Goal: Navigation & Orientation: Find specific page/section

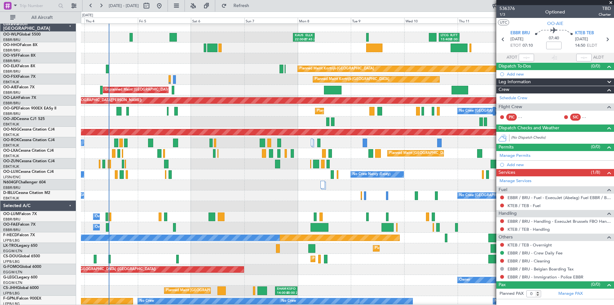
scroll to position [2, 0]
click at [449, 123] on div at bounding box center [347, 121] width 533 height 11
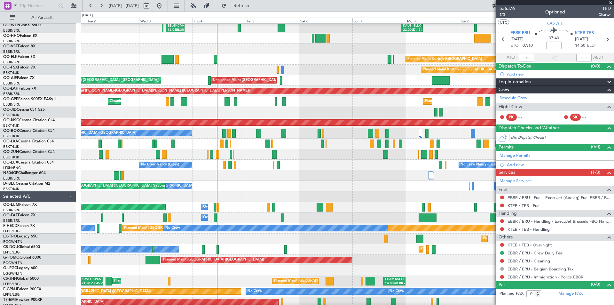
click at [263, 107] on div at bounding box center [347, 112] width 533 height 11
click at [256, 164] on div "No Crew Nancy (Essey) No Crew Nancy (Essey) No Crew Paris (Le Bourget)" at bounding box center [347, 165] width 533 height 11
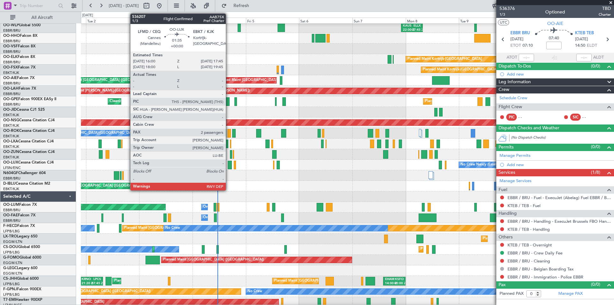
click at [229, 166] on div at bounding box center [230, 164] width 4 height 9
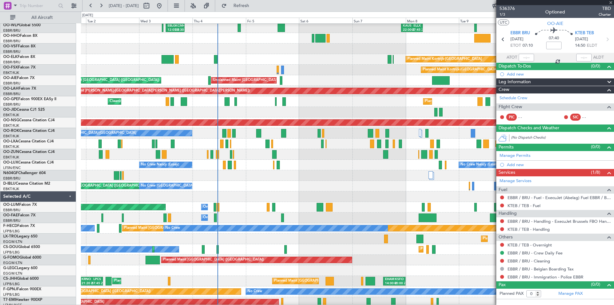
type input "2"
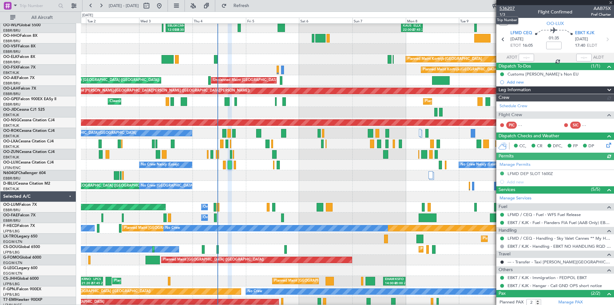
click at [506, 9] on span "536207" at bounding box center [506, 8] width 15 height 7
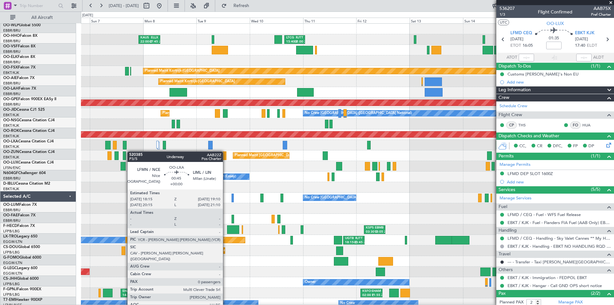
scroll to position [0, 0]
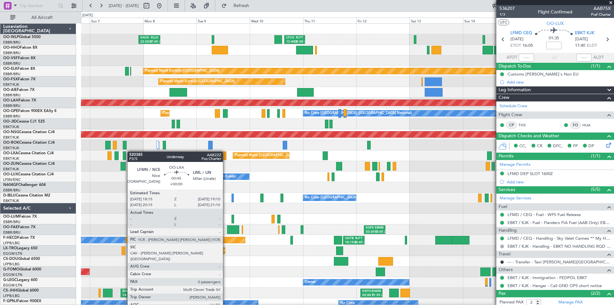
click at [119, 152] on div "KAUS 22:00 Z ELLX 07:45 Z LTCG 15:40 Z RJTT 01:00 Z RJTT 06:00 Z UBBB 14:55 Z P…" at bounding box center [347, 193] width 533 height 338
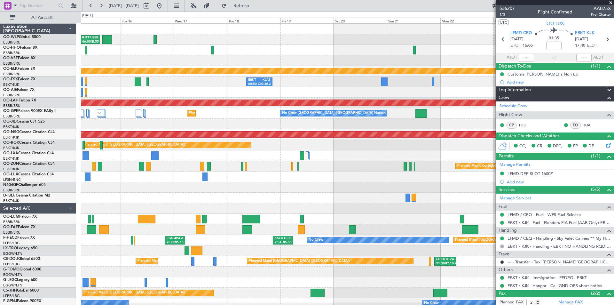
click at [6, 152] on div "RJTT 06:00 Z UBBB 14:55 Z Planned Maint Kortrijk-Wevelgem EBKT 08:50 Z KLAS 20:…" at bounding box center [307, 158] width 614 height 293
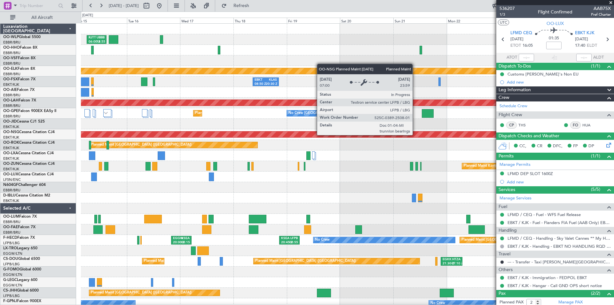
click at [49, 150] on div "RJTT 06:00 Z UBBB 14:55 Z Planned Maint Kortrijk-Wevelgem EBKT 08:50 Z KLAS 20:…" at bounding box center [307, 158] width 614 height 293
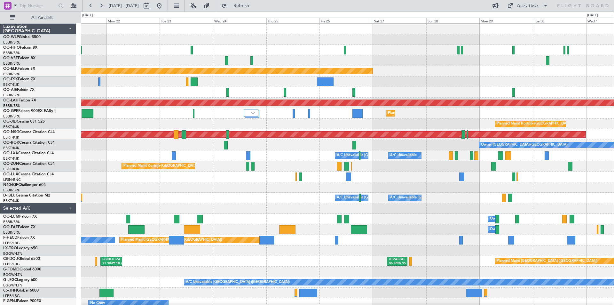
click at [207, 61] on div at bounding box center [347, 60] width 533 height 11
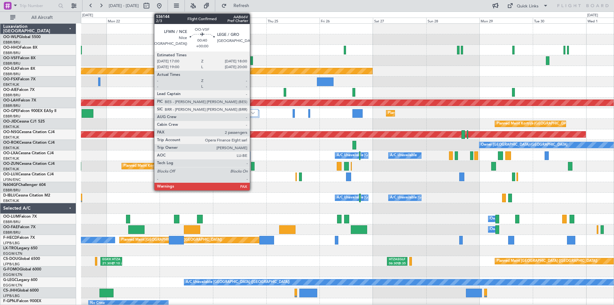
click at [252, 60] on div at bounding box center [251, 60] width 2 height 9
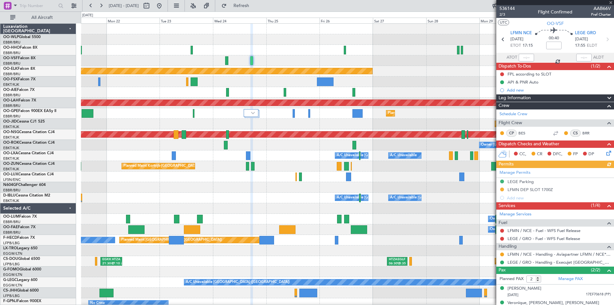
scroll to position [14, 0]
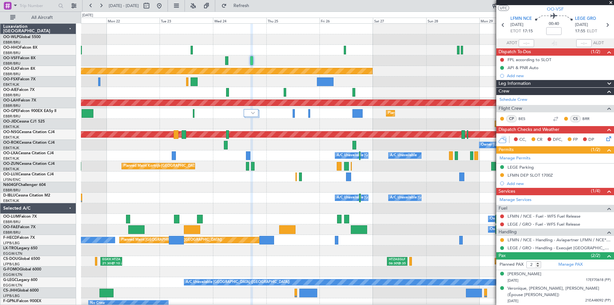
click at [608, 3] on span at bounding box center [610, 3] width 6 height 6
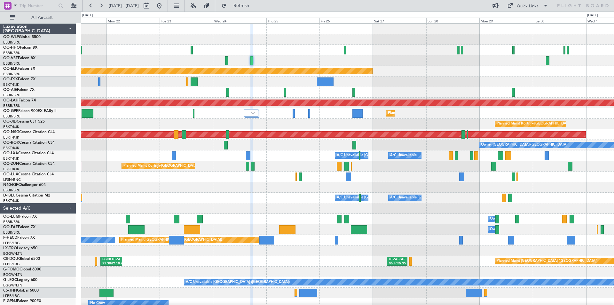
type input "0"
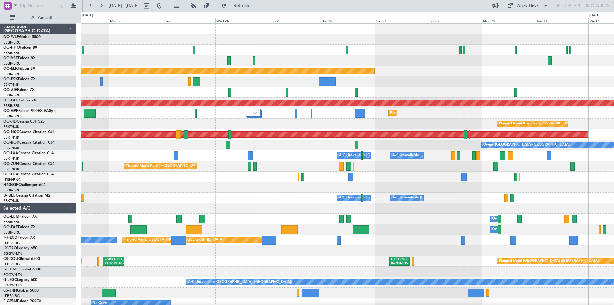
click at [211, 177] on div at bounding box center [347, 176] width 533 height 11
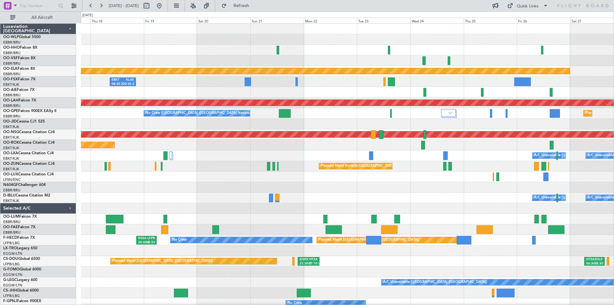
click at [446, 139] on div "Planned Maint [GEOGRAPHIC_DATA] ([GEOGRAPHIC_DATA])" at bounding box center [347, 134] width 533 height 11
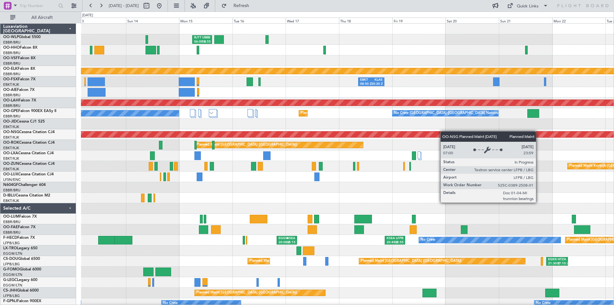
click at [445, 131] on div "RJTT 06:00 Z UBBB 14:55 Z LTCG 15:40 Z RJTT 01:00 Z Planned Maint Kortrijk-Weve…" at bounding box center [347, 177] width 533 height 306
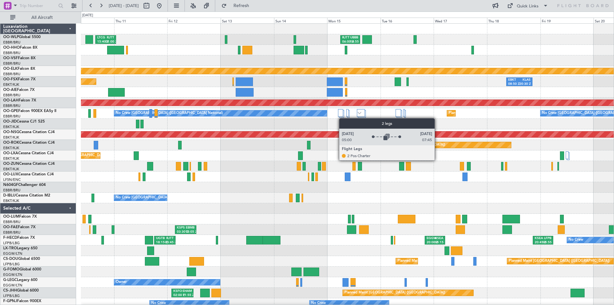
click at [342, 118] on div at bounding box center [341, 115] width 6 height 13
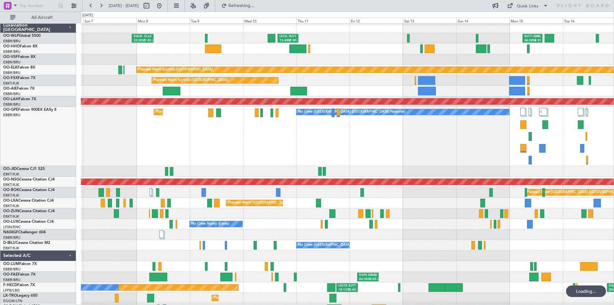
click at [357, 91] on div at bounding box center [347, 91] width 533 height 11
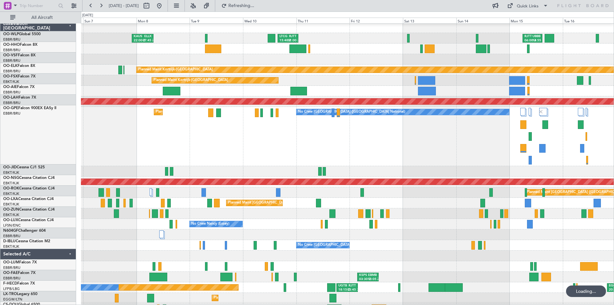
click at [420, 93] on div at bounding box center [347, 91] width 533 height 11
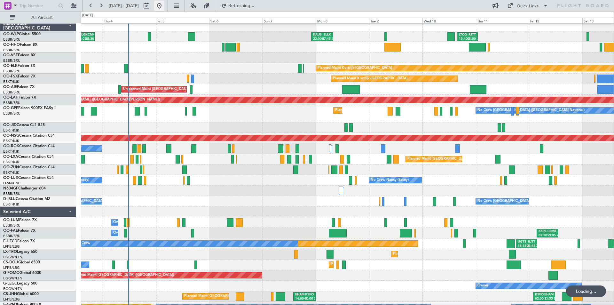
click at [164, 6] on button at bounding box center [159, 6] width 10 height 10
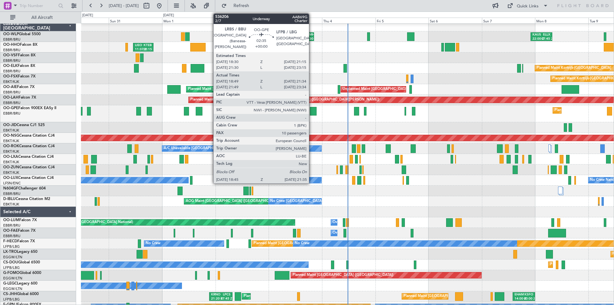
click at [312, 111] on div at bounding box center [313, 111] width 6 height 9
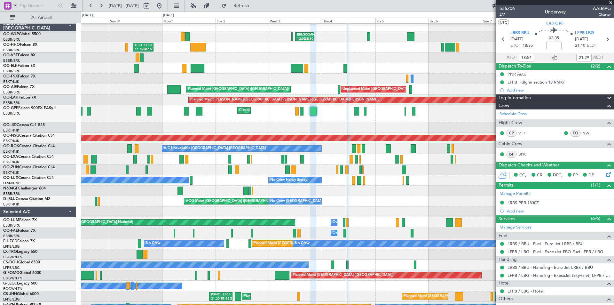
click at [521, 154] on link "BPK" at bounding box center [525, 154] width 14 height 6
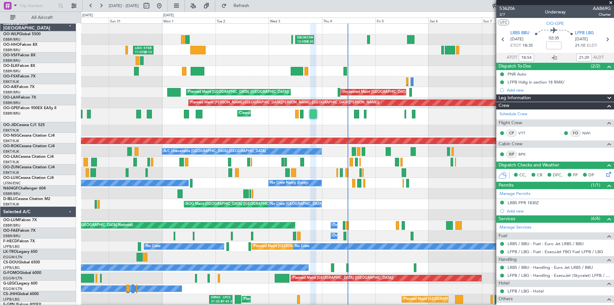
scroll to position [0, 0]
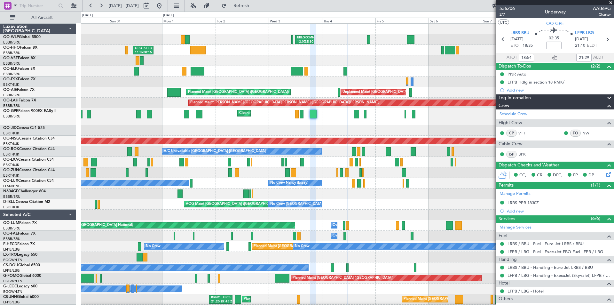
click at [251, 52] on div "LIEO 11:07 Z KTEB 20:15 Z" at bounding box center [347, 50] width 533 height 11
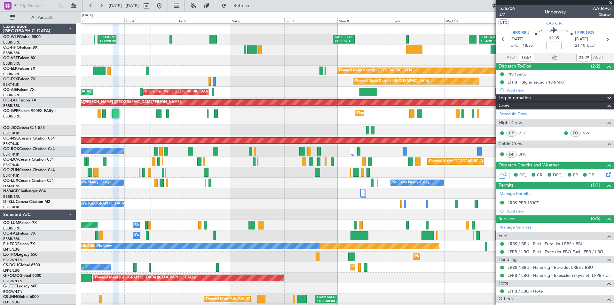
scroll to position [0, 0]
click at [239, 130] on div at bounding box center [347, 130] width 533 height 11
click at [613, 3] on span at bounding box center [610, 3] width 6 height 6
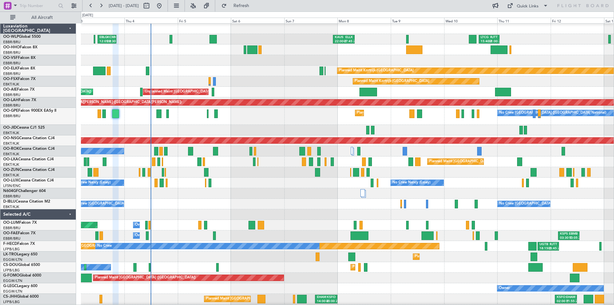
type input "0"
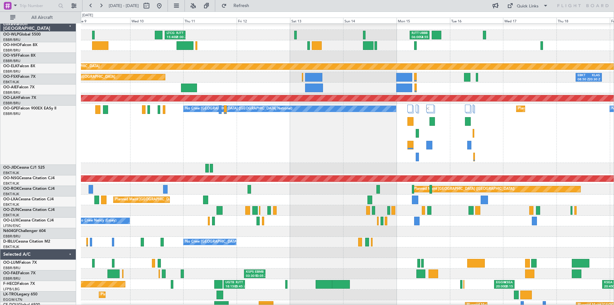
scroll to position [4, 0]
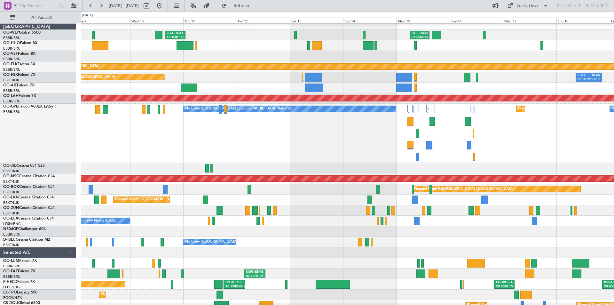
click at [275, 84] on div at bounding box center [347, 87] width 533 height 11
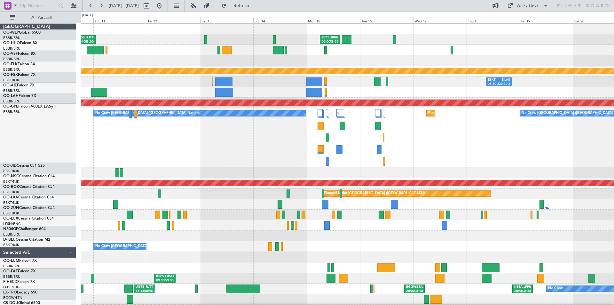
scroll to position [0, 0]
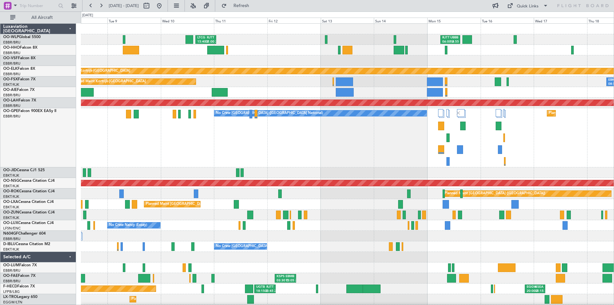
click at [488, 96] on div at bounding box center [347, 92] width 533 height 11
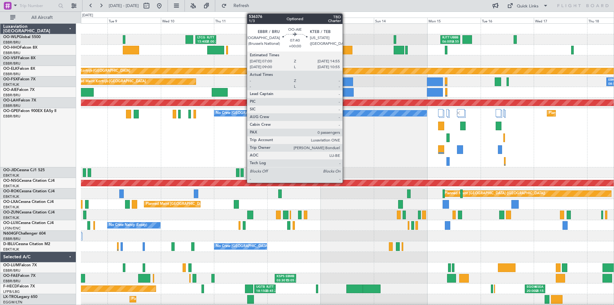
click at [345, 94] on div at bounding box center [345, 92] width 18 height 9
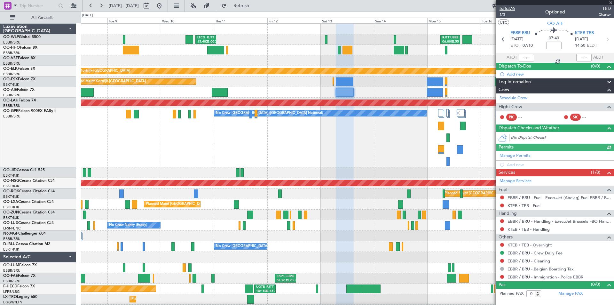
click at [511, 8] on span "536376" at bounding box center [506, 8] width 15 height 7
click at [246, 7] on button "Refresh" at bounding box center [237, 6] width 38 height 10
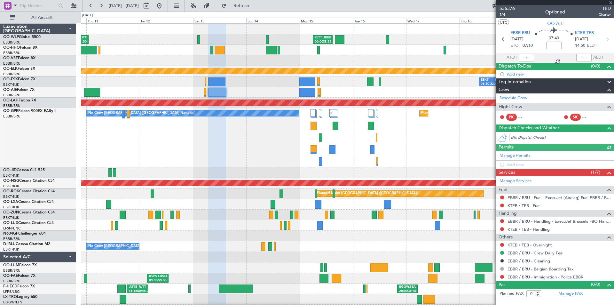
click at [262, 137] on div "No Crew Brussels (Brussels National) Planned Maint Brussels (Brussels National)…" at bounding box center [347, 137] width 533 height 59
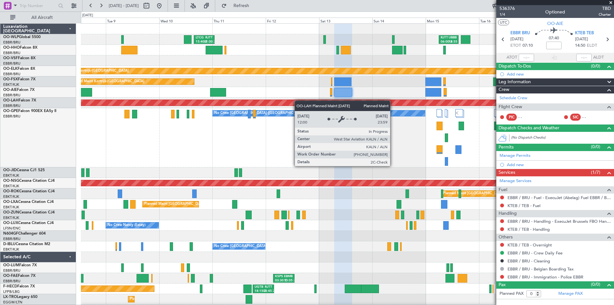
click at [313, 103] on div "LTCG 15:40 Z RJTT 01:00 Z RJTT 06:00 Z UBBB 14:55 Z KAUS 22:00 Z ELLX 07:45 Z P…" at bounding box center [347, 212] width 533 height 376
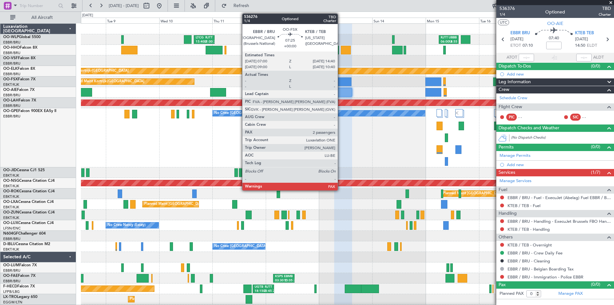
click at [341, 84] on div at bounding box center [342, 81] width 17 height 9
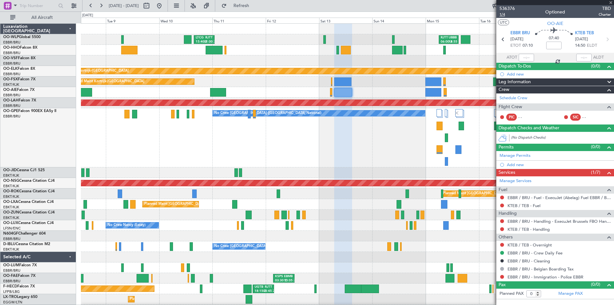
type input "2"
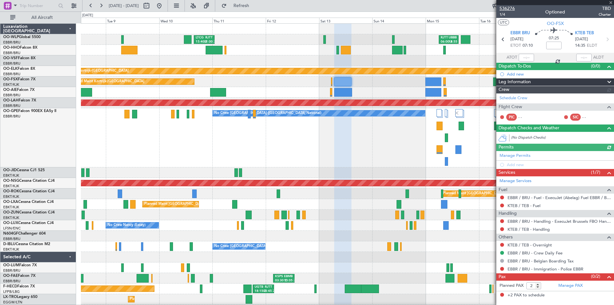
click at [506, 9] on span "536276" at bounding box center [506, 8] width 15 height 7
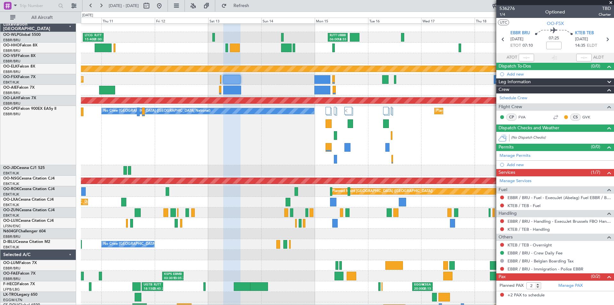
click at [264, 89] on div at bounding box center [347, 90] width 533 height 11
click at [246, 150] on div "No Crew Brussels (Brussels National) Planned Maint Brussels (Brussels National)…" at bounding box center [347, 135] width 533 height 59
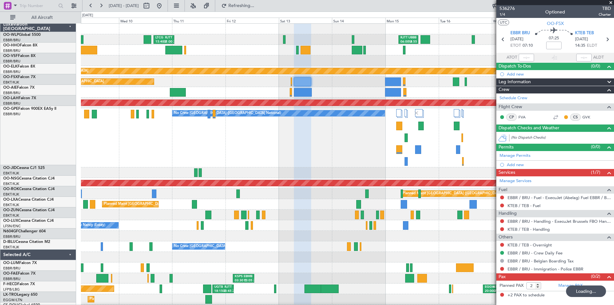
scroll to position [0, 0]
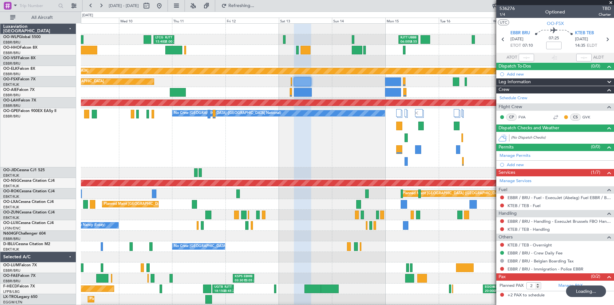
click at [244, 164] on div "No Crew Brussels (Brussels National) Planned Maint Brussels (Brussels National)…" at bounding box center [347, 137] width 533 height 59
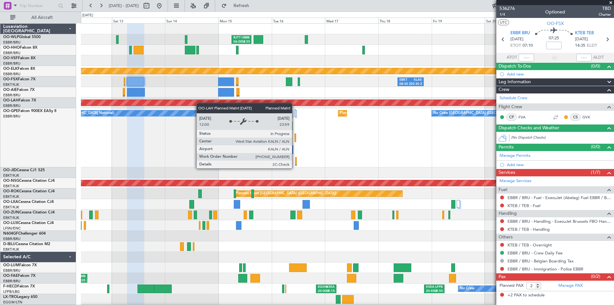
click at [175, 104] on div "RJTT 06:00 Z UBBB 14:55 Z LTCG 15:40 Z RJTT 01:00 Z Planned Maint Kortrijk-Weve…" at bounding box center [347, 217] width 533 height 386
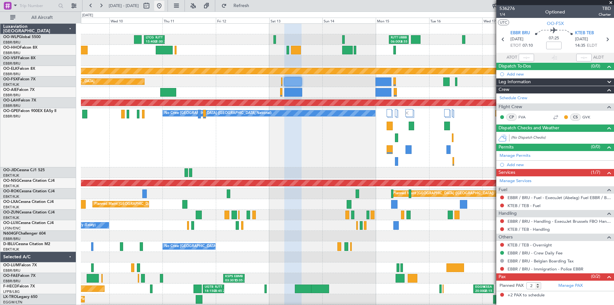
click at [164, 8] on button at bounding box center [159, 6] width 10 height 10
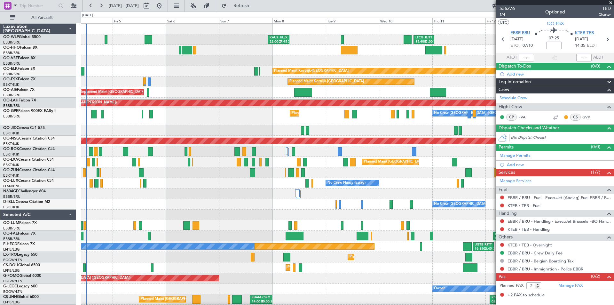
click at [214, 90] on div "Unplanned Maint [GEOGRAPHIC_DATA] ([GEOGRAPHIC_DATA] National) Planned Maint [G…" at bounding box center [347, 92] width 533 height 11
click at [612, 1] on span at bounding box center [610, 3] width 6 height 6
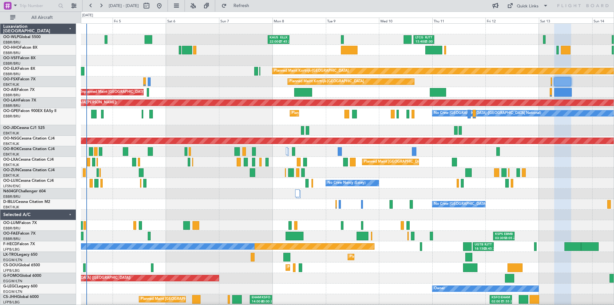
type input "0"
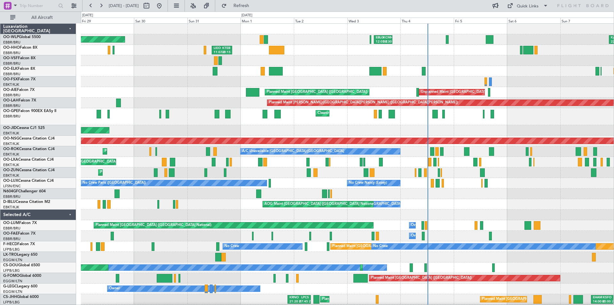
click at [613, 76] on html "[DATE] - [DATE] Refresh Quick Links All Aircraft [PERSON_NAME] 22:00 Z ELLX 07:…" at bounding box center [307, 152] width 614 height 305
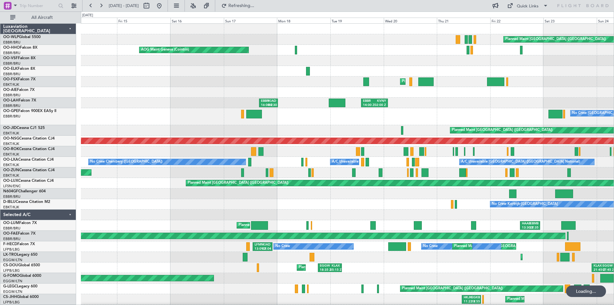
click at [421, 116] on div "Planned Maint [GEOGRAPHIC_DATA] ([GEOGRAPHIC_DATA]) AOG Maint Geneva ([GEOGRAPH…" at bounding box center [347, 180] width 533 height 312
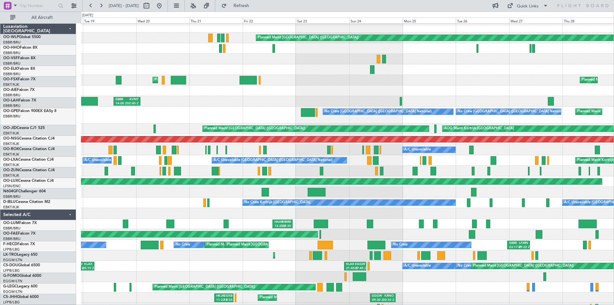
scroll to position [2, 0]
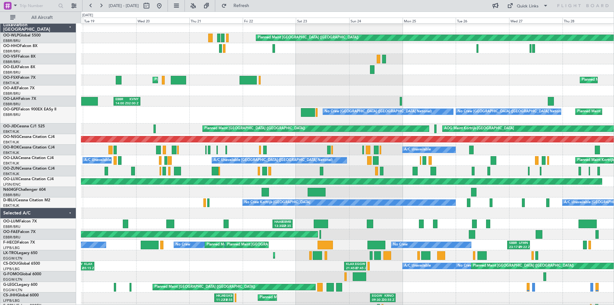
click at [4, 94] on div "Planned Maint [GEOGRAPHIC_DATA] ([GEOGRAPHIC_DATA]) [PERSON_NAME] 11:07 Z KTEB …" at bounding box center [307, 158] width 614 height 293
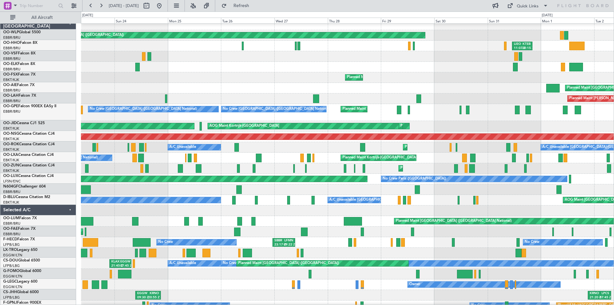
click at [66, 86] on div "Planned Maint [GEOGRAPHIC_DATA] ([GEOGRAPHIC_DATA]) EBLG 12:05 Z KCMH 20:30 Z […" at bounding box center [307, 158] width 614 height 293
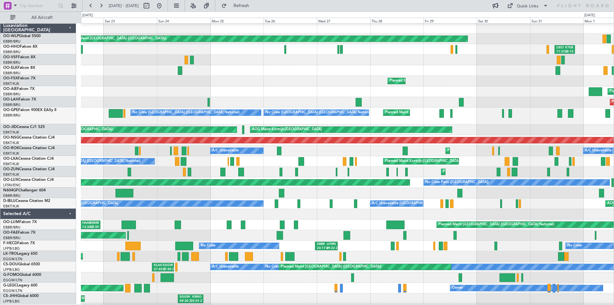
scroll to position [1, 0]
click at [552, 97] on div "Planned Maint [PERSON_NAME]-[GEOGRAPHIC_DATA][PERSON_NAME] ([GEOGRAPHIC_DATA][P…" at bounding box center [347, 102] width 533 height 11
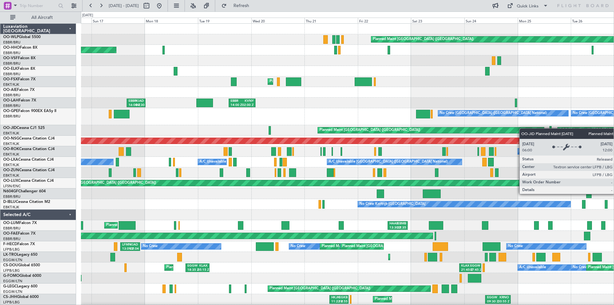
click at [522, 128] on div "Planned Maint [GEOGRAPHIC_DATA] ([GEOGRAPHIC_DATA]) AOG Maint Geneva ([GEOGRAPH…" at bounding box center [347, 206] width 533 height 365
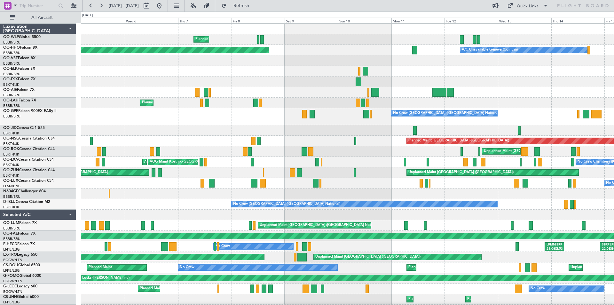
click at [466, 107] on div "Planned Maint Milan (Linate) A/C Unavailable Geneva (Cointrin) Planned Maint Ge…" at bounding box center [347, 196] width 533 height 344
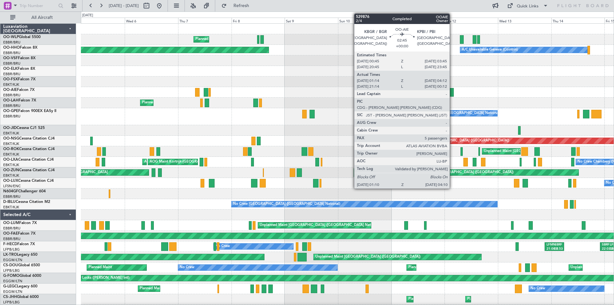
click at [452, 92] on div at bounding box center [450, 92] width 7 height 9
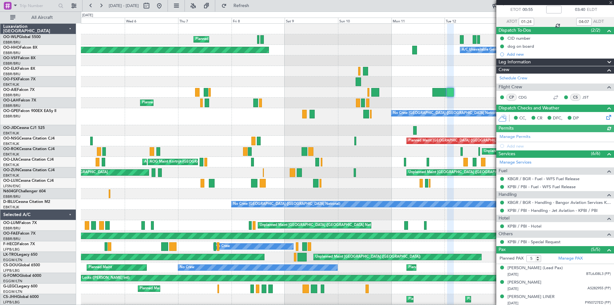
scroll to position [73, 0]
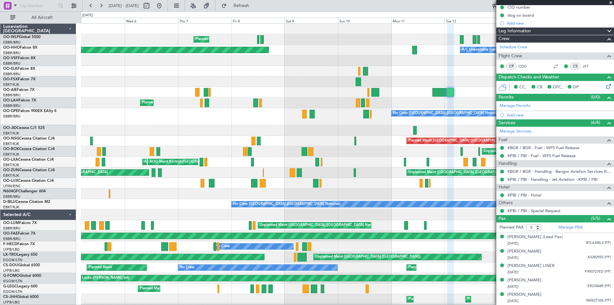
click at [610, 0] on span at bounding box center [610, 3] width 6 height 6
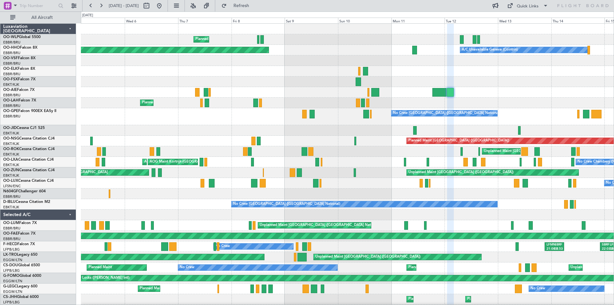
type input "0"
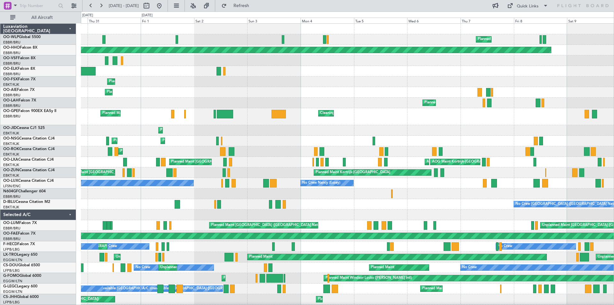
click at [613, 102] on html "[DATE] - [DATE] Refresh Quick Links All Aircraft Planned Maint Milan ([GEOGRAPH…" at bounding box center [307, 152] width 614 height 305
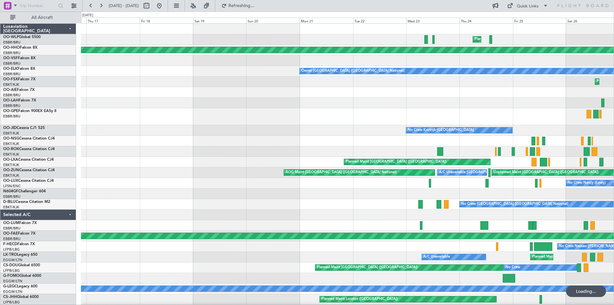
click at [512, 106] on div "Planned Maint Milan (Linate) Planned Maint Geneva ([GEOGRAPHIC_DATA]) Owner [GE…" at bounding box center [347, 196] width 533 height 344
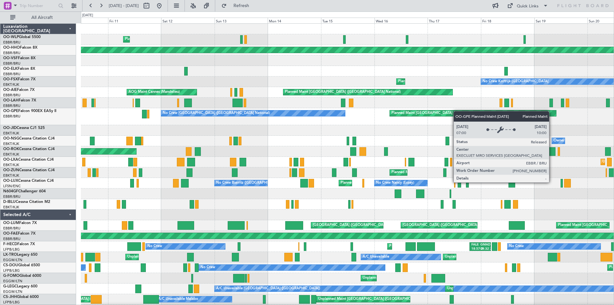
click at [479, 112] on div "Planned Maint Liege Planned Maint Geneva ([GEOGRAPHIC_DATA]) Owner [GEOGRAPHIC_…" at bounding box center [347, 196] width 533 height 344
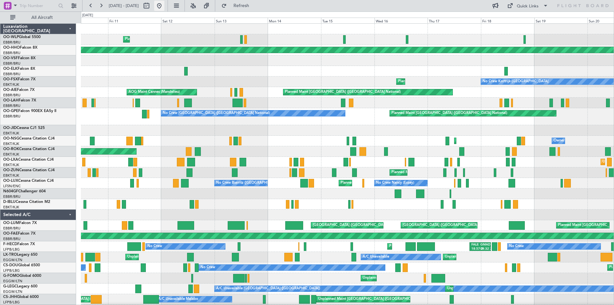
click at [164, 4] on button at bounding box center [159, 6] width 10 height 10
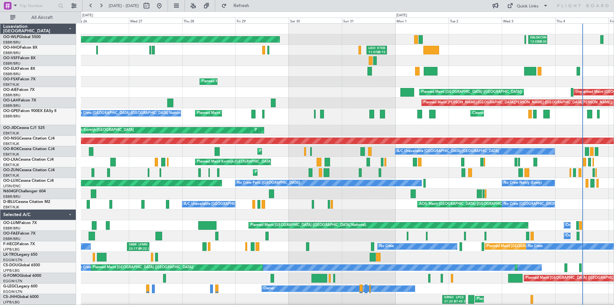
click at [346, 92] on div "EBLG 12:05 Z KCMH 20:30 Z Planned Maint [GEOGRAPHIC_DATA] ([GEOGRAPHIC_DATA]) […" at bounding box center [347, 196] width 533 height 344
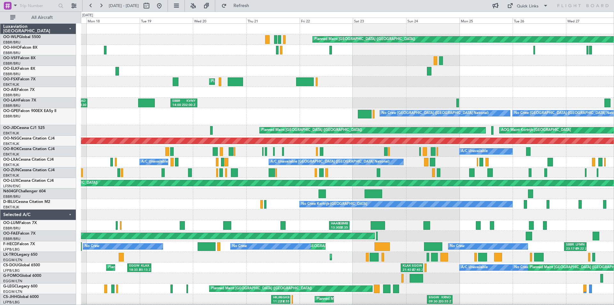
click at [613, 120] on html "[DATE] - [DATE] Refresh Quick Links All Aircraft Planned Maint [GEOGRAPHIC_DATA…" at bounding box center [307, 152] width 614 height 305
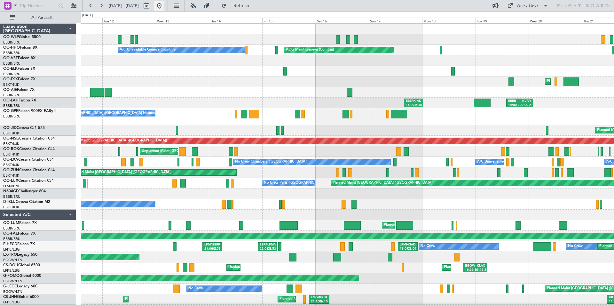
click at [164, 5] on button at bounding box center [159, 6] width 10 height 10
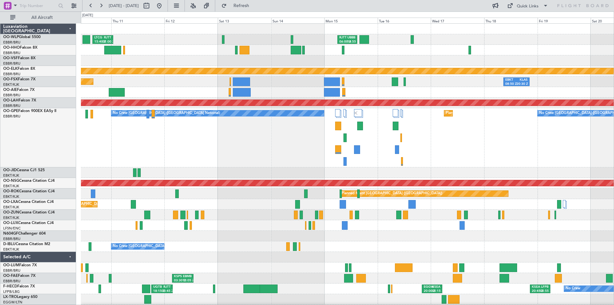
click at [176, 98] on div "LTCG 15:40 Z RJTT 01:00 Z RJTT 06:00 Z UBBB 14:55 Z [PERSON_NAME] 22:00 Z ELLX …" at bounding box center [347, 212] width 533 height 376
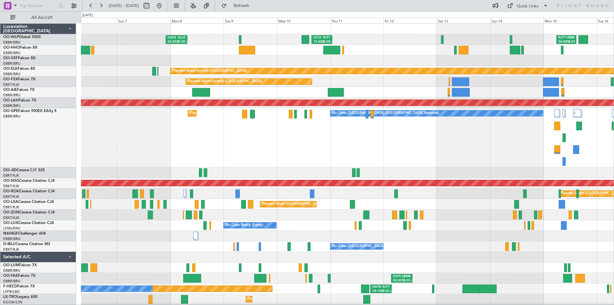
click at [385, 159] on div "No Crew Brussels (Brussels National) Planned Maint Brussels (Brussels National)…" at bounding box center [347, 137] width 533 height 59
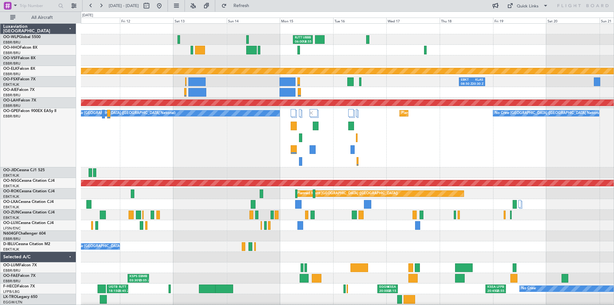
click at [239, 124] on div "No Crew Brussels (Brussels National) Planned Maint Brussels (Brussels National)…" at bounding box center [347, 137] width 533 height 59
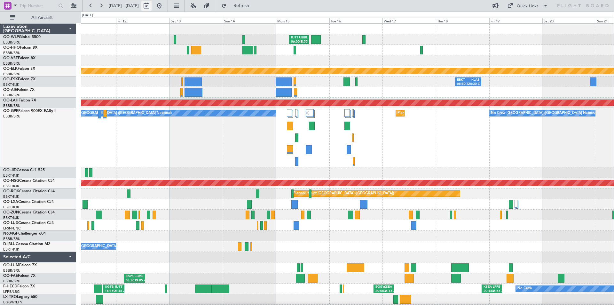
click at [152, 5] on button at bounding box center [146, 6] width 10 height 10
select select "9"
select select "2025"
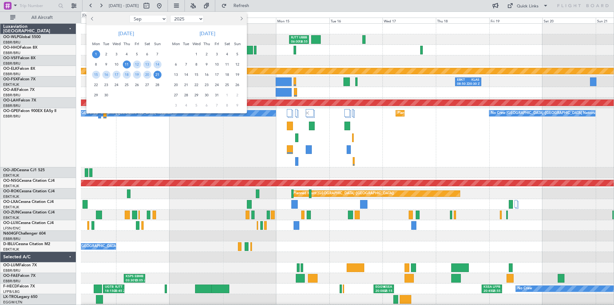
click at [96, 54] on span "1" at bounding box center [96, 54] width 8 height 8
click at [97, 74] on span "15" at bounding box center [96, 75] width 8 height 8
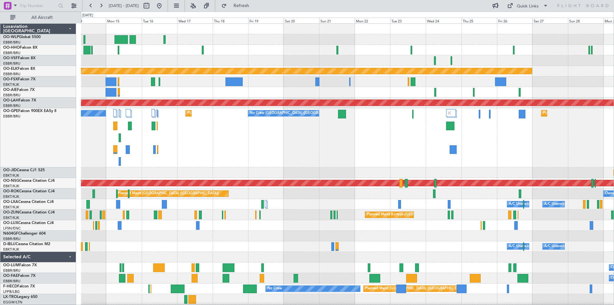
click at [0, 147] on div "Planned Maint Kortrijk-Wevelgem Planned Maint Kortrijk-Wevelgem Planned Maint A…" at bounding box center [307, 158] width 614 height 293
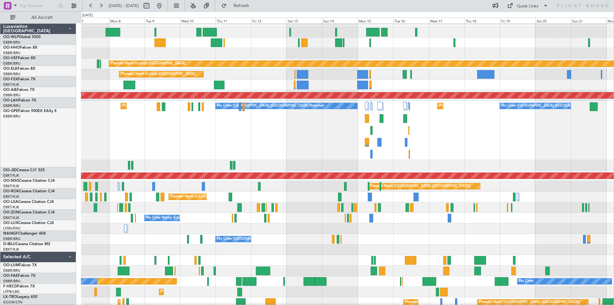
scroll to position [7, 0]
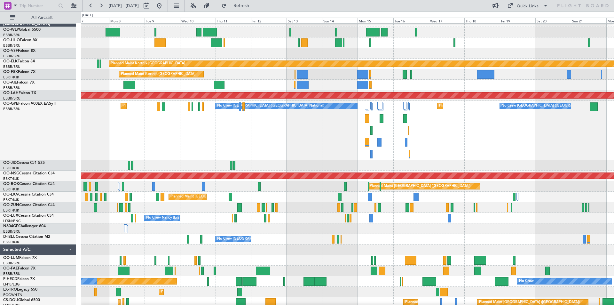
click at [441, 80] on div "Unplanned Maint [GEOGRAPHIC_DATA] ([GEOGRAPHIC_DATA] National)" at bounding box center [347, 85] width 533 height 11
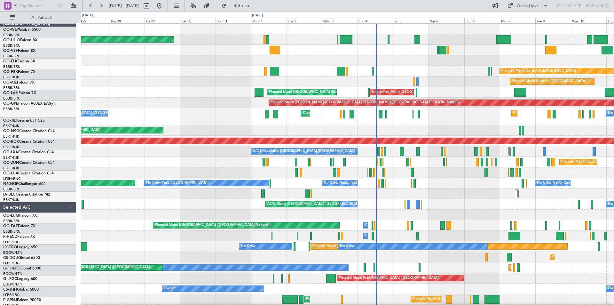
scroll to position [0, 0]
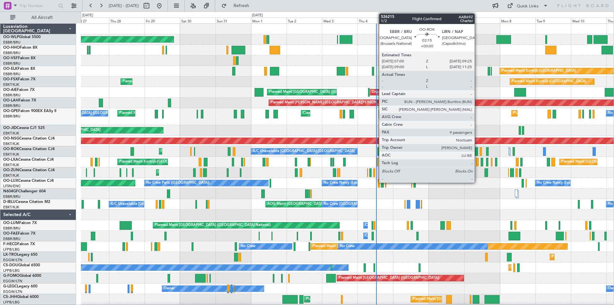
click at [477, 152] on div at bounding box center [476, 151] width 4 height 9
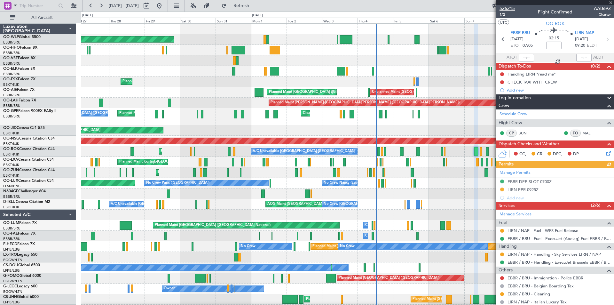
click at [507, 7] on span "526215" at bounding box center [506, 8] width 15 height 7
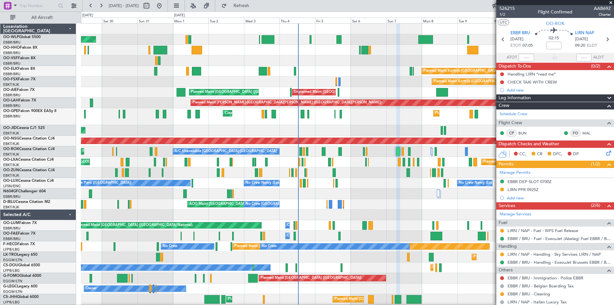
click at [362, 177] on div "Planned Maint Kortrijk-[GEOGRAPHIC_DATA]" at bounding box center [347, 172] width 533 height 11
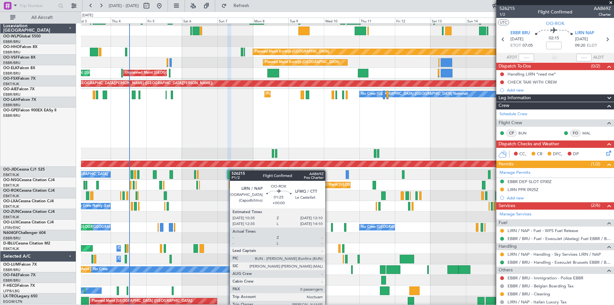
scroll to position [19, 0]
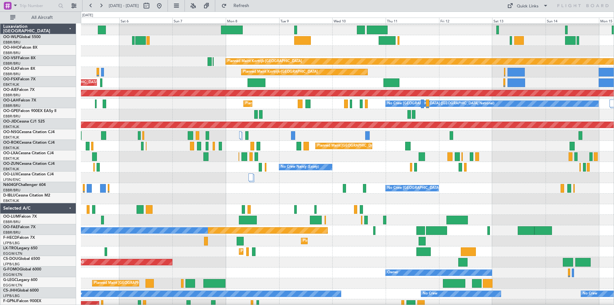
scroll to position [10, 0]
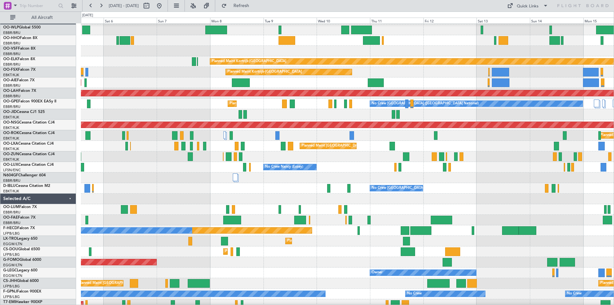
click at [157, 155] on div at bounding box center [347, 156] width 533 height 11
click at [427, 180] on div at bounding box center [347, 177] width 533 height 11
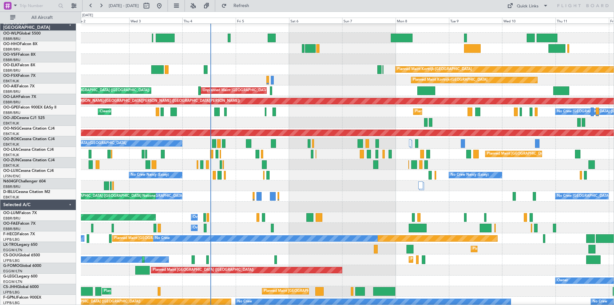
scroll to position [2, 0]
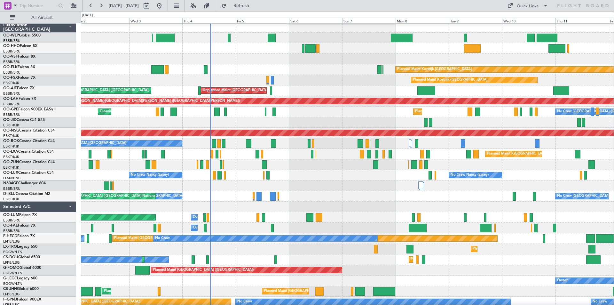
click at [362, 170] on div "No Crew Nancy (Essey) No Crew Nancy (Essey) No Crew Paris (Le Bourget)" at bounding box center [347, 175] width 533 height 11
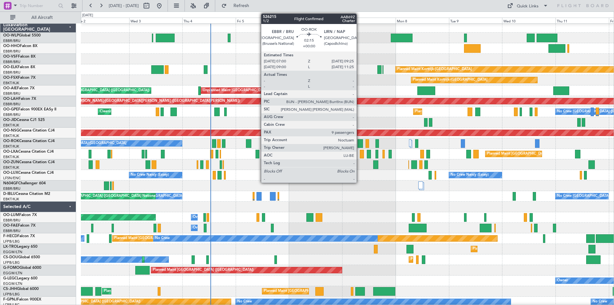
click at [359, 145] on div at bounding box center [359, 143] width 5 height 9
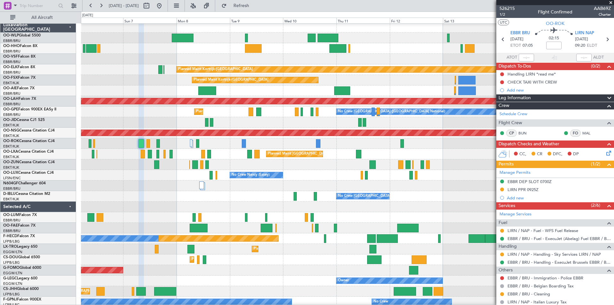
click at [186, 182] on div at bounding box center [347, 185] width 533 height 11
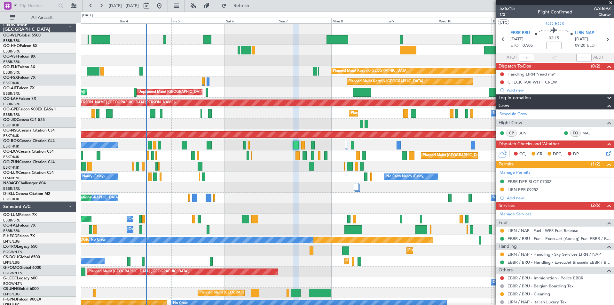
scroll to position [0, 0]
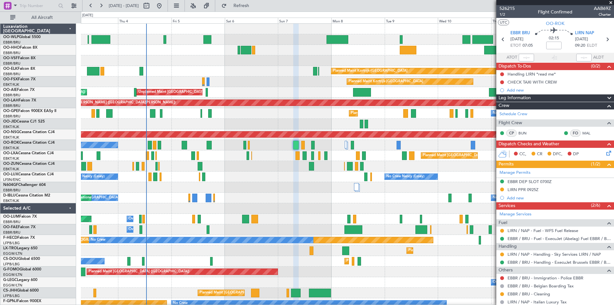
click at [320, 189] on div "Planned Maint Kortrijk-Wevelgem Planned Maint Kortrijk-Wevelgem Unplanned Maint…" at bounding box center [347, 187] width 533 height 327
click at [508, 5] on span "526215" at bounding box center [506, 8] width 15 height 7
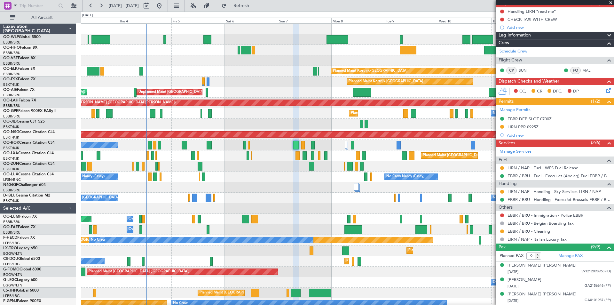
scroll to position [64, 0]
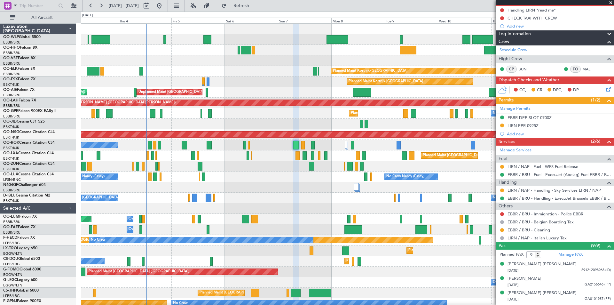
click at [521, 69] on link "BUN" at bounding box center [525, 69] width 14 height 6
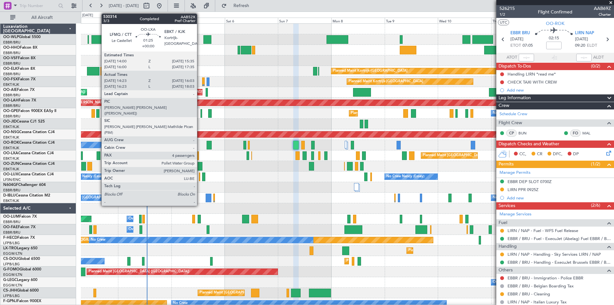
click at [98, 156] on div at bounding box center [99, 155] width 4 height 9
type input "14:28"
type input "15:58"
type input "4"
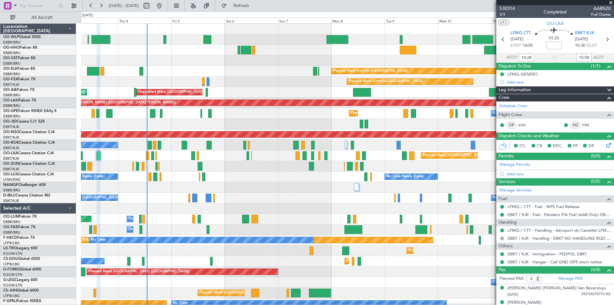
type input "16:28"
type input "17:58"
type input "14:28"
type input "15:58"
type input "16:28"
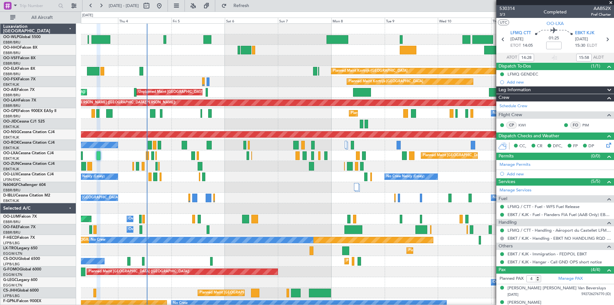
type input "17:58"
type input "14:28"
type input "15:58"
click at [243, 10] on button "Refresh" at bounding box center [237, 6] width 38 height 10
click at [164, 6] on button at bounding box center [159, 6] width 10 height 10
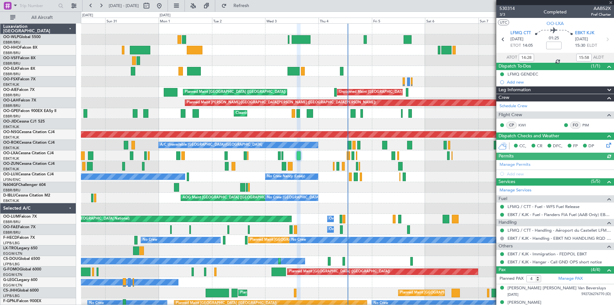
click at [609, 3] on div at bounding box center [555, 2] width 118 height 5
click at [610, 2] on span at bounding box center [610, 3] width 6 height 6
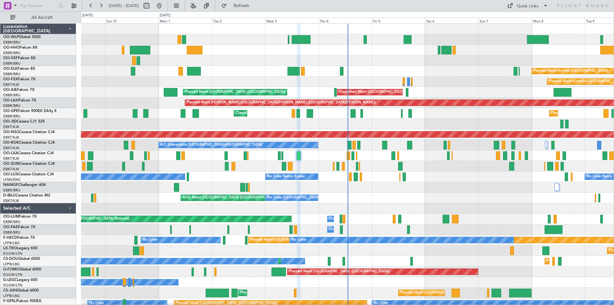
type input "0"
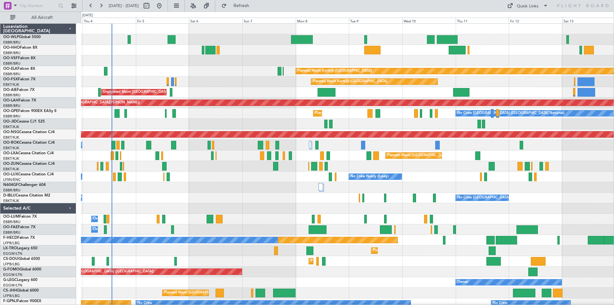
click at [199, 75] on div "Planned Maint Kortrijk-[GEOGRAPHIC_DATA]" at bounding box center [347, 71] width 533 height 11
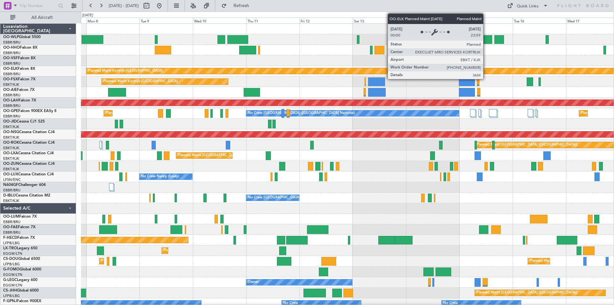
click at [334, 70] on div "Planned Maint Kortrijk-[GEOGRAPHIC_DATA]" at bounding box center [592, 71] width 1012 height 6
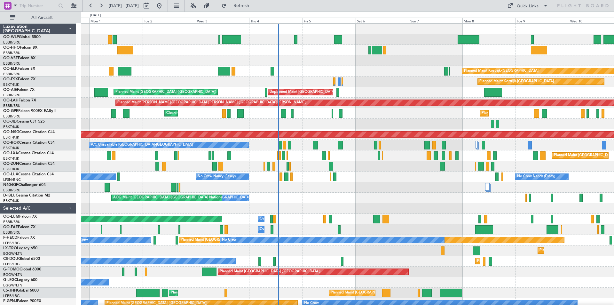
click at [613, 98] on html "08 Sep 2025 - 18 Sep 2025 Refresh Quick Links All Aircraft Planned Maint Berlin…" at bounding box center [307, 152] width 614 height 305
click at [613, 107] on html "31 Aug 2025 - 10 Sep 2025 Refresh Quick Links All Aircraft Planned Maint Berlin…" at bounding box center [307, 152] width 614 height 305
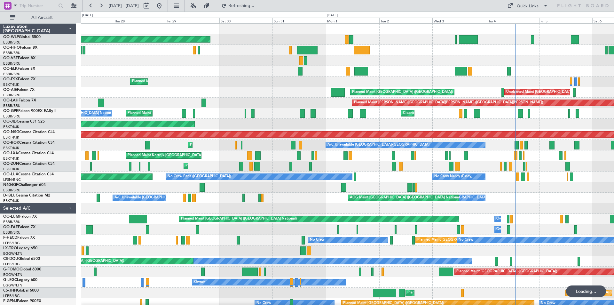
scroll to position [11, 0]
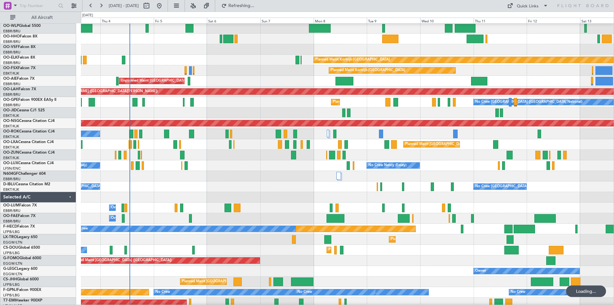
click at [70, 69] on div "Planned Maint Kortrijk-Wevelgem Planned Maint Kortrijk-Wevelgem Unplanned Maint…" at bounding box center [307, 158] width 614 height 293
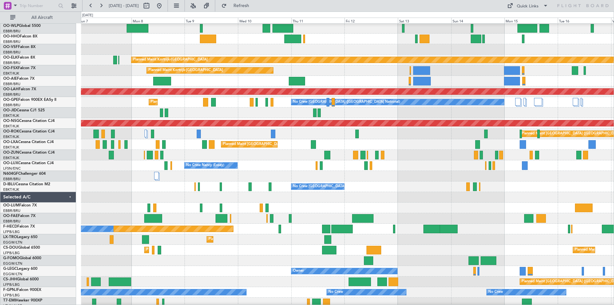
click at [362, 75] on div "Planned Maint Kortrijk-[GEOGRAPHIC_DATA]" at bounding box center [347, 70] width 533 height 11
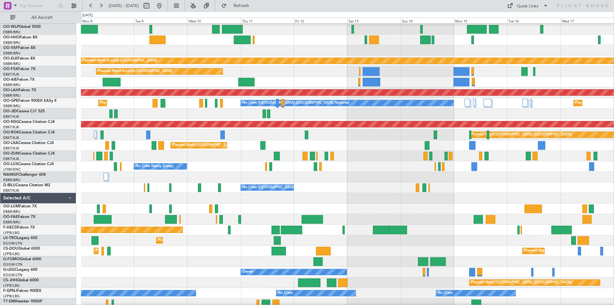
click at [394, 74] on div "Planned Maint Kortrijk-[GEOGRAPHIC_DATA]" at bounding box center [347, 71] width 533 height 11
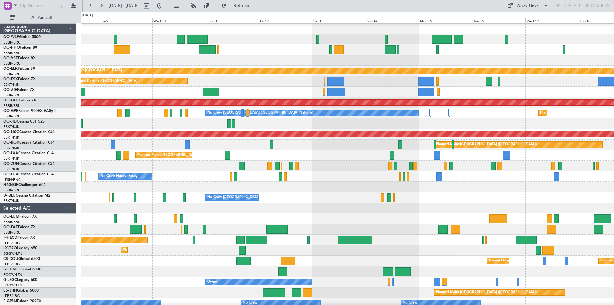
scroll to position [5, 0]
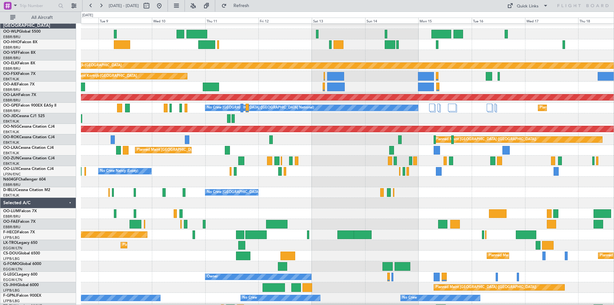
click at [295, 79] on div "Planned Maint Kortrijk-[GEOGRAPHIC_DATA]" at bounding box center [347, 76] width 533 height 11
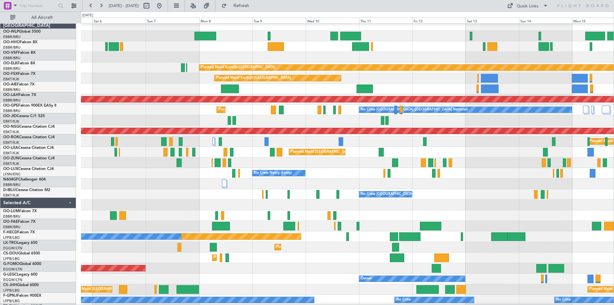
scroll to position [4, 0]
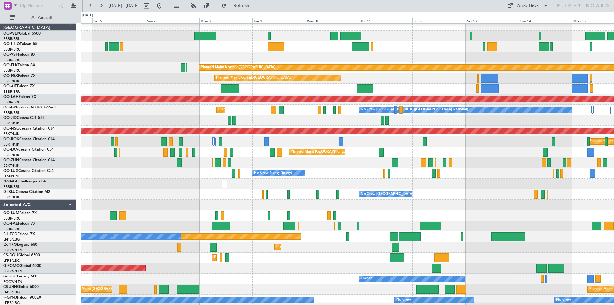
click at [387, 76] on div "Planned Maint Kortrijk-[GEOGRAPHIC_DATA]" at bounding box center [347, 78] width 533 height 11
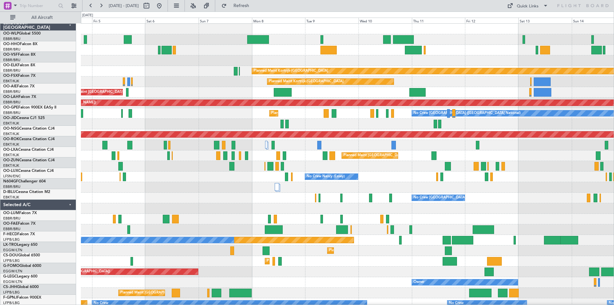
scroll to position [0, 0]
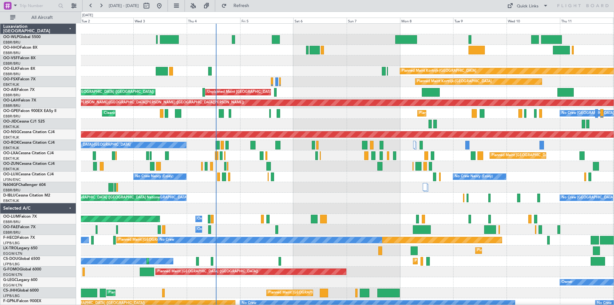
click at [297, 92] on div "Planned Maint Kortrijk-Wevelgem Planned Maint Kortrijk-Wevelgem Unplanned Maint…" at bounding box center [347, 187] width 533 height 327
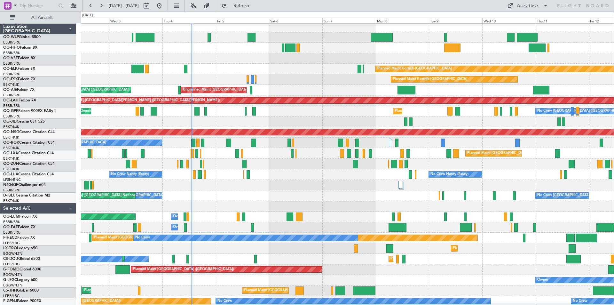
scroll to position [13, 0]
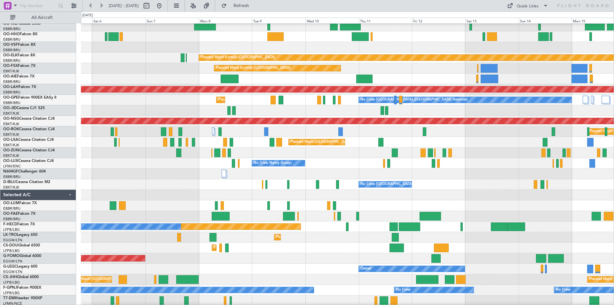
click at [191, 72] on div "Planned Maint Kortrijk-[GEOGRAPHIC_DATA]" at bounding box center [347, 68] width 533 height 11
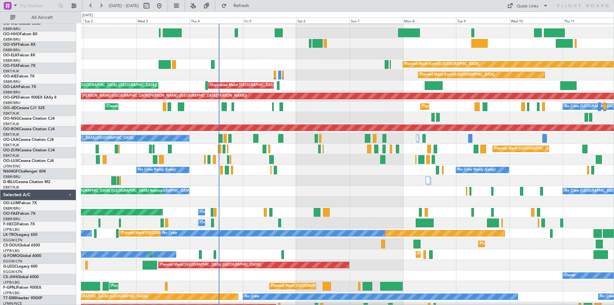
scroll to position [7, 0]
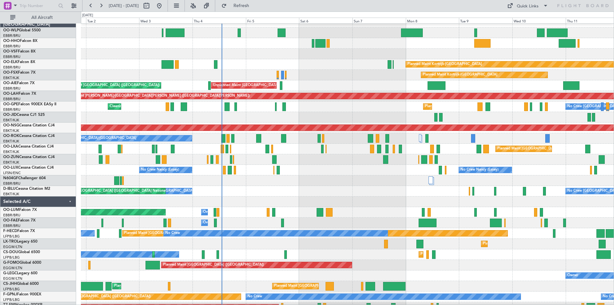
click at [364, 68] on div "Planned Maint Kortrijk-[GEOGRAPHIC_DATA]" at bounding box center [347, 64] width 533 height 11
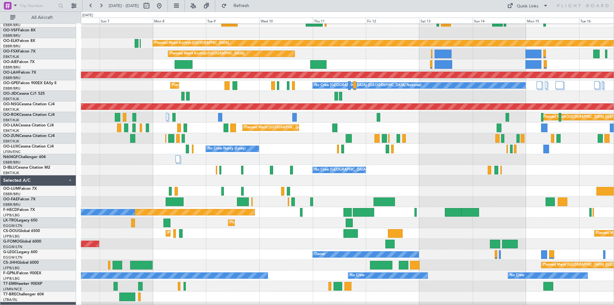
click at [119, 65] on div "Unplanned Maint [GEOGRAPHIC_DATA] ([GEOGRAPHIC_DATA] National)" at bounding box center [347, 64] width 533 height 11
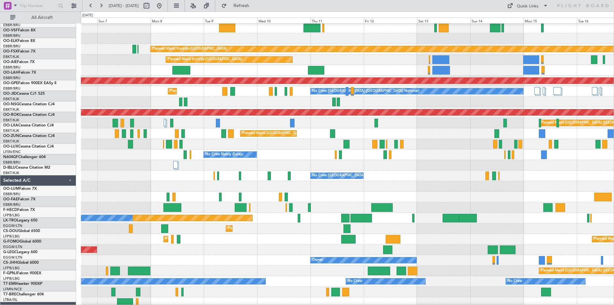
scroll to position [0, 0]
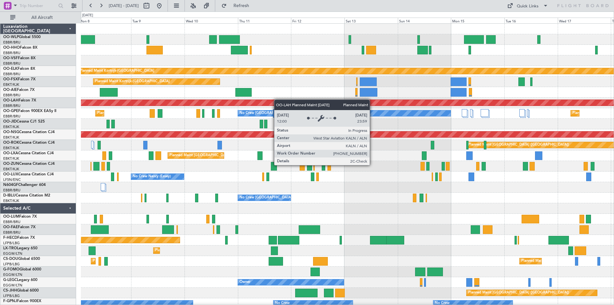
click at [270, 103] on div "Planned Maint Kortrijk-Wevelgem Planned Maint Kortrijk-Wevelgem Unplanned Maint…" at bounding box center [347, 187] width 533 height 327
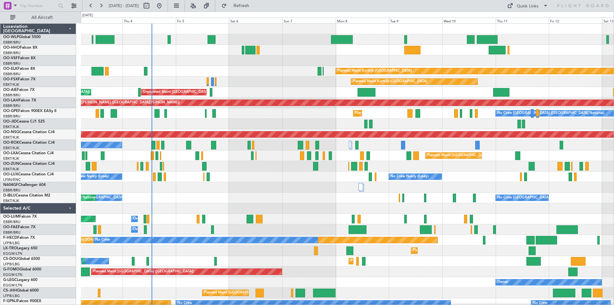
click at [465, 63] on div at bounding box center [347, 60] width 533 height 11
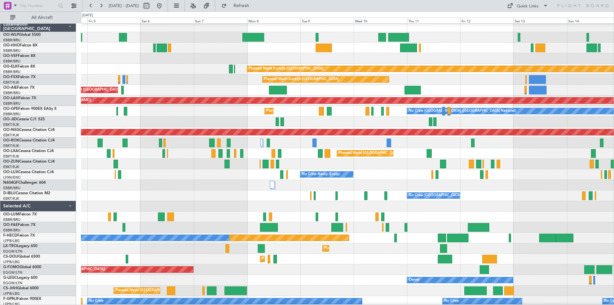
click at [388, 57] on div at bounding box center [347, 58] width 533 height 11
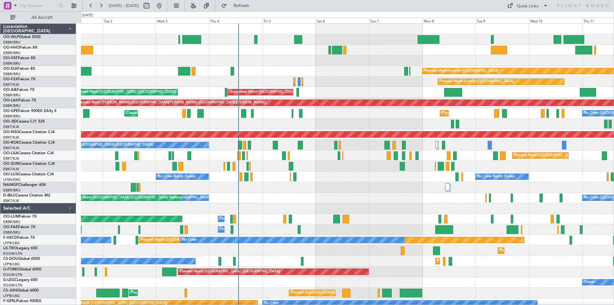
click at [306, 82] on div "Planned Maint Kortrijk-[GEOGRAPHIC_DATA]" at bounding box center [347, 81] width 533 height 11
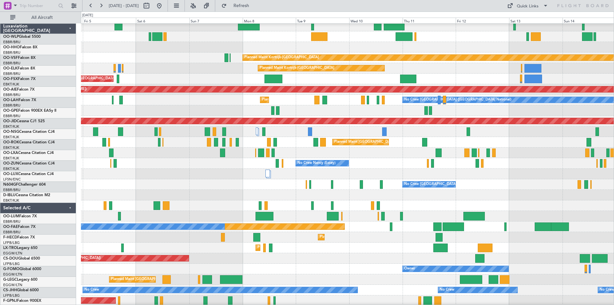
scroll to position [13, 0]
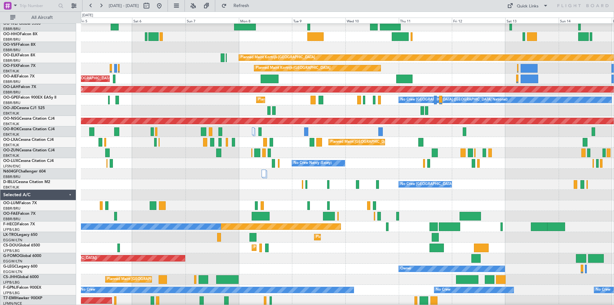
click at [188, 67] on div "Planned Maint Kortrijk-[GEOGRAPHIC_DATA]" at bounding box center [347, 68] width 533 height 11
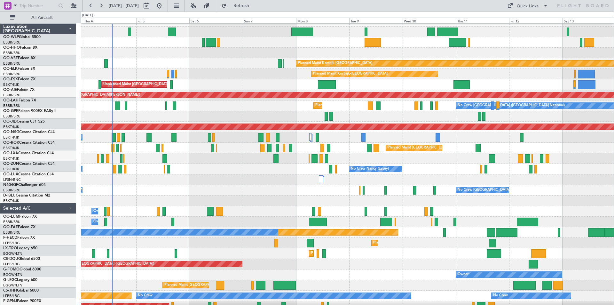
scroll to position [0, 0]
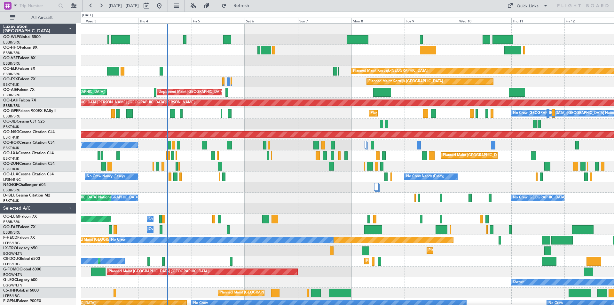
click at [371, 63] on div at bounding box center [347, 60] width 533 height 11
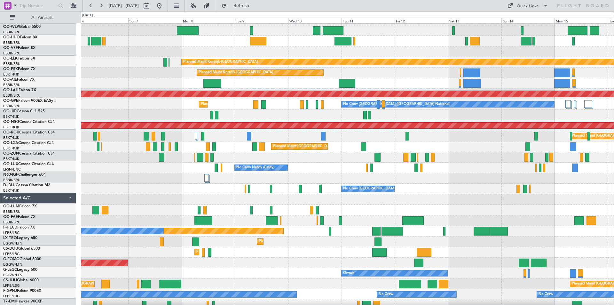
click at [177, 53] on div at bounding box center [347, 51] width 533 height 11
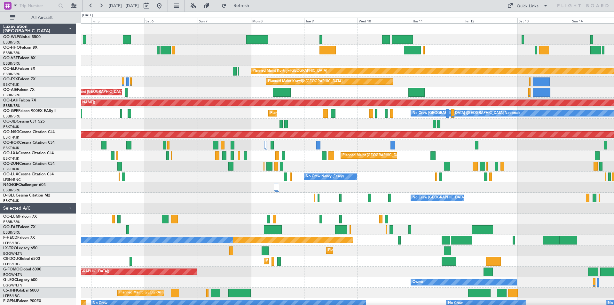
click at [239, 69] on div "Planned Maint Kortrijk-Wevelgem Planned Maint Kortrijk-Wevelgem Unplanned Maint…" at bounding box center [347, 187] width 533 height 327
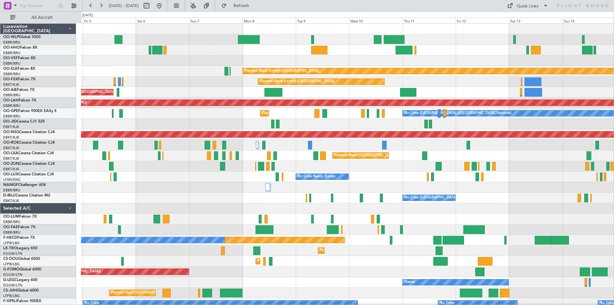
click at [439, 92] on div "Unplanned Maint [GEOGRAPHIC_DATA] ([GEOGRAPHIC_DATA] National) Planned Maint [G…" at bounding box center [347, 92] width 533 height 11
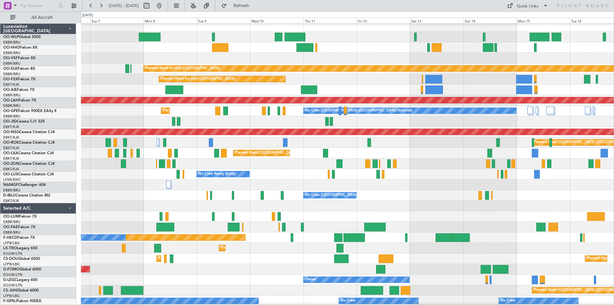
scroll to position [3, 0]
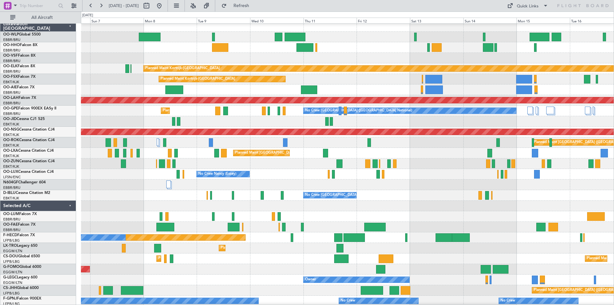
click at [473, 79] on div "Planned Maint Kortrijk-[GEOGRAPHIC_DATA]" at bounding box center [347, 79] width 533 height 11
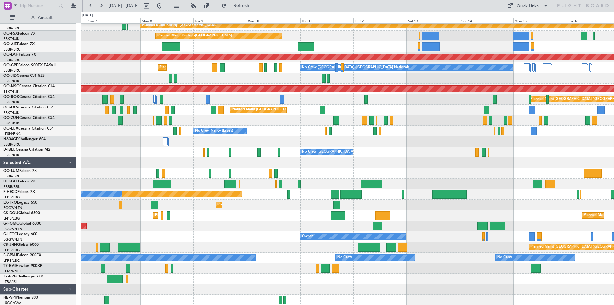
scroll to position [0, 0]
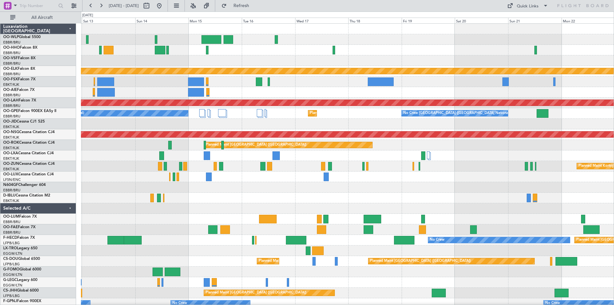
click at [85, 92] on div "Planned Maint Kortrijk-Wevelgem Planned Maint Kortrijk-Wevelgem Planned Maint A…" at bounding box center [347, 187] width 533 height 327
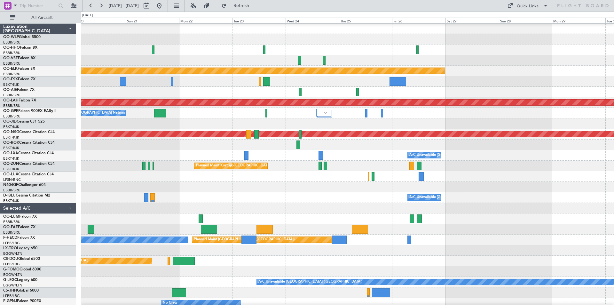
click at [31, 94] on div "Planned Maint Kortrijk-Wevelgem Planned Maint Alton-st Louis (St Louis Regl) No…" at bounding box center [307, 158] width 614 height 293
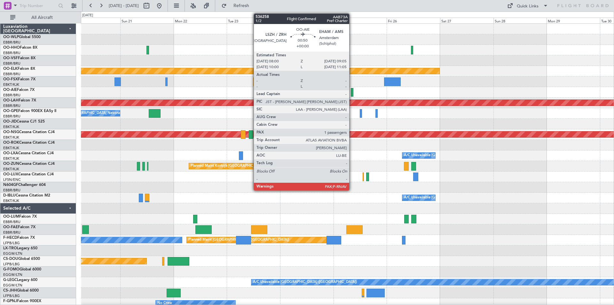
scroll to position [7, 0]
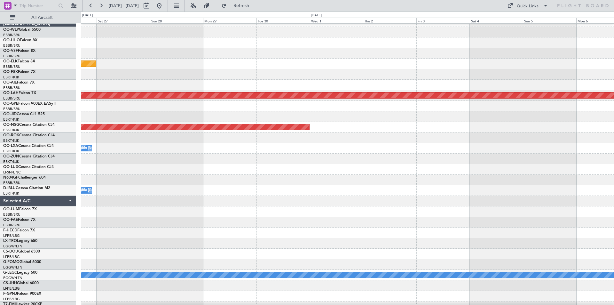
click at [8, 86] on div "Planned Maint Kortrijk-Wevelgem Planned Maint Alton-st Louis (St Louis Regl) Pl…" at bounding box center [307, 158] width 614 height 293
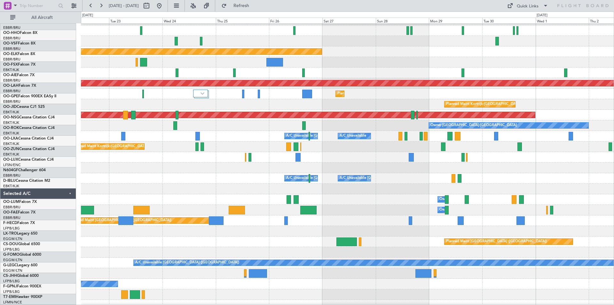
scroll to position [20, 0]
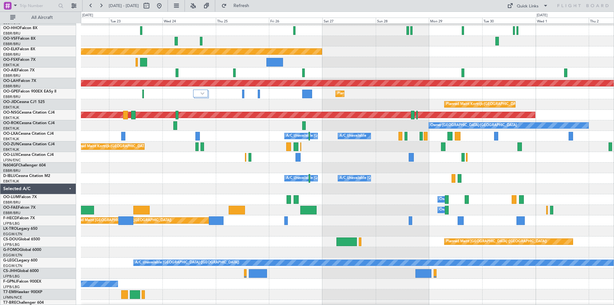
click at [527, 174] on div "A/C Unavailable Brussels (Brussels National) A/C Unavailable Kortrijk-Wevelgem" at bounding box center [347, 178] width 533 height 11
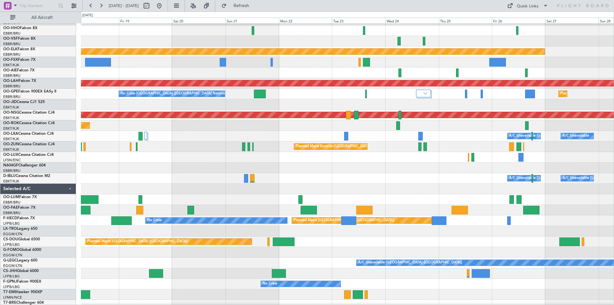
click at [475, 201] on div "Owner Melsbroek Air Base" at bounding box center [347, 199] width 533 height 11
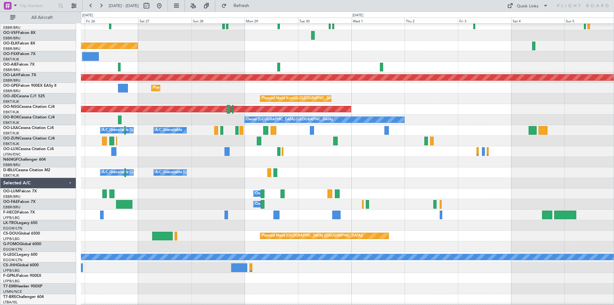
click at [0, 173] on div "Planned Maint Kortrijk-Wevelgem Planned Maint Alton-st Louis (St Louis Regl) Pl…" at bounding box center [307, 158] width 614 height 293
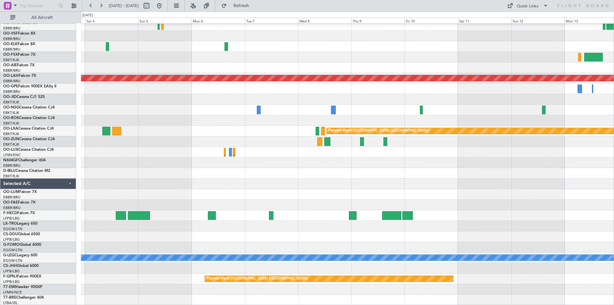
click at [0, 181] on div "Planned Maint Alton-st Louis (St Louis Regl) Owner Kortrijk-Wevelgem Planned Ma…" at bounding box center [307, 158] width 614 height 293
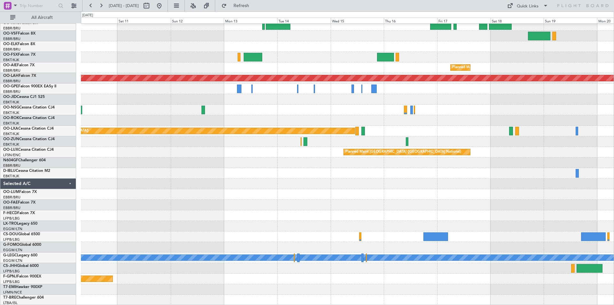
click at [195, 187] on div at bounding box center [347, 183] width 533 height 11
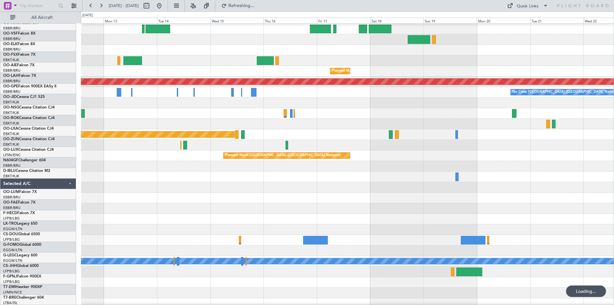
scroll to position [21, 0]
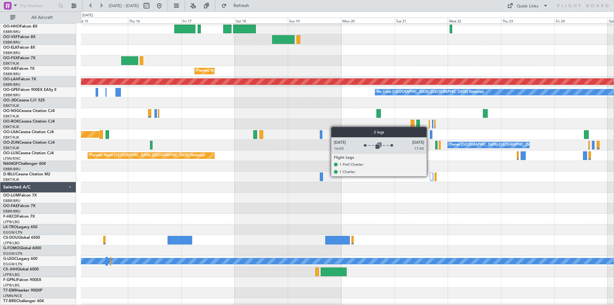
click at [430, 176] on div at bounding box center [431, 176] width 3 height 8
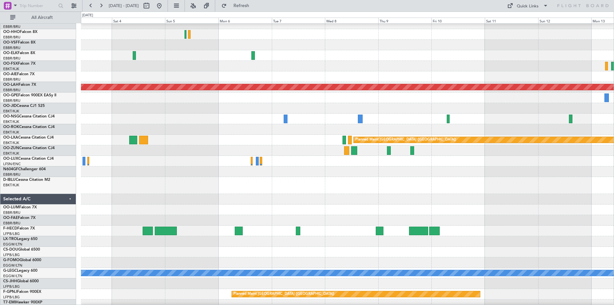
click at [590, 156] on div at bounding box center [347, 150] width 533 height 11
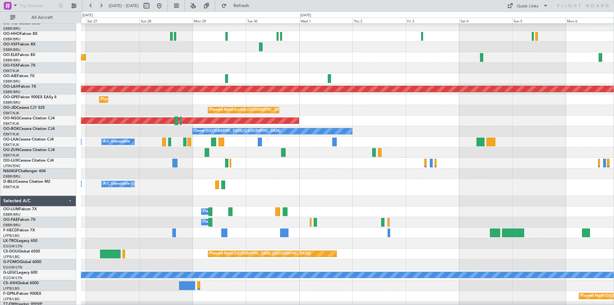
click at [460, 149] on div at bounding box center [347, 152] width 533 height 11
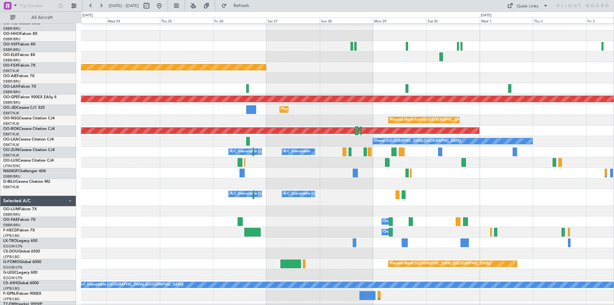
scroll to position [4, 0]
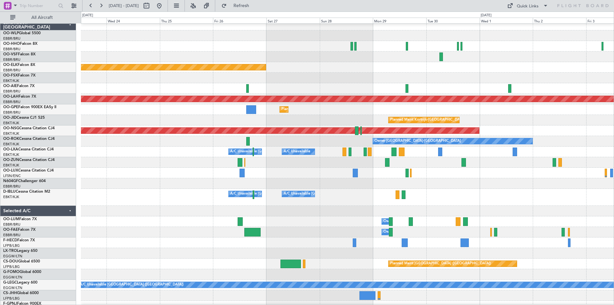
click at [613, 133] on html "26 Sep 2025 - 06 Oct 2025 Refresh Quick Links All Aircraft Planned Maint Kortri…" at bounding box center [307, 152] width 614 height 305
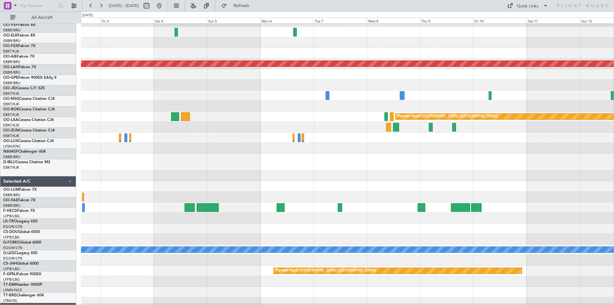
click at [0, 73] on div "Planned Maint Alton-st Louis (St Louis Regl) Planned Maint Kortrijk-Wevelgem Pl…" at bounding box center [307, 158] width 614 height 293
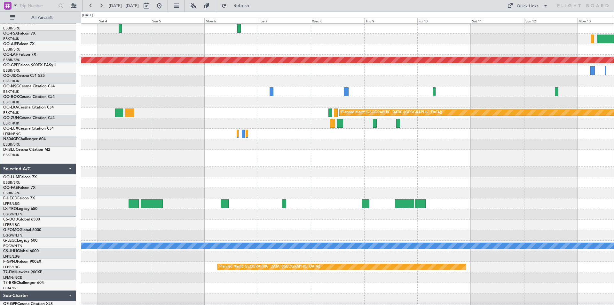
click at [63, 81] on div "Planned Maint Alton-st Louis (St Louis Regl) Owner Kortrijk-Wevelgem Planned Ma…" at bounding box center [307, 158] width 614 height 293
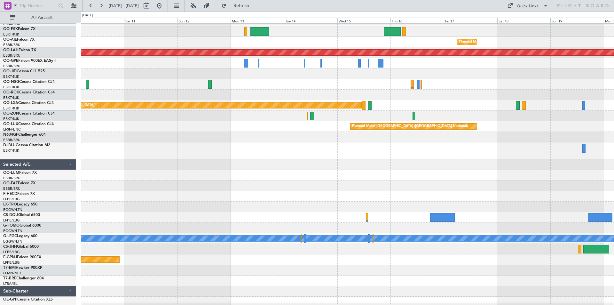
click at [157, 100] on div "Planned Maint [GEOGRAPHIC_DATA] ([GEOGRAPHIC_DATA])" at bounding box center [347, 105] width 533 height 11
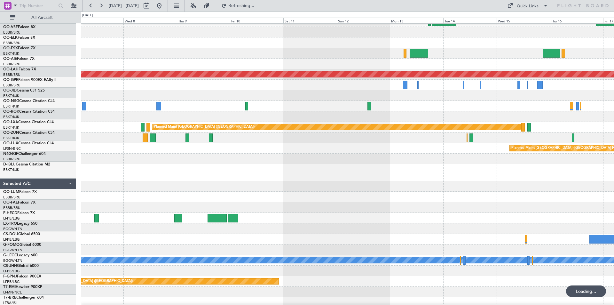
scroll to position [29, 0]
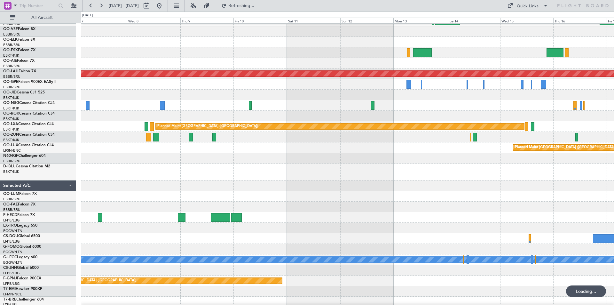
click at [311, 113] on div at bounding box center [347, 116] width 533 height 11
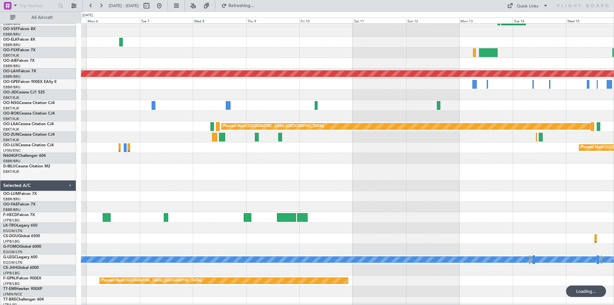
scroll to position [20, 0]
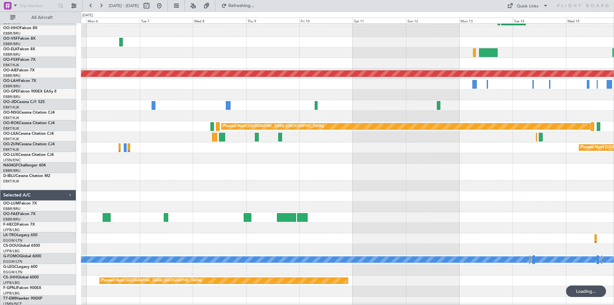
click at [613, 93] on html "05 Oct 2025 - 15 Oct 2025 Refreshing... Quick Links All Aircraft Planned Maint …" at bounding box center [307, 152] width 614 height 305
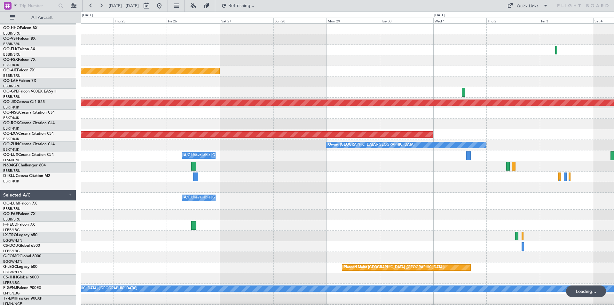
scroll to position [0, 0]
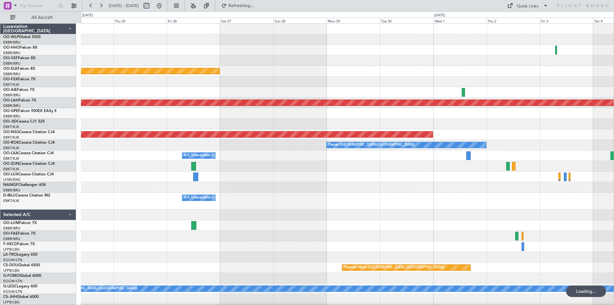
click at [540, 126] on div "Planned Maint Kortrijk-Wevelgem Planned Maint Alton-st Louis (St Louis Regl) Pl…" at bounding box center [347, 180] width 533 height 312
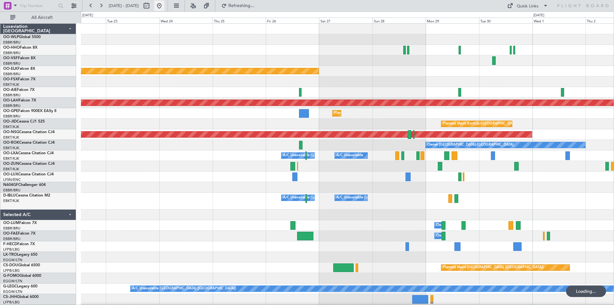
drag, startPoint x: 173, startPoint y: 7, endPoint x: 178, endPoint y: 7, distance: 5.4
click at [164, 7] on div at bounding box center [152, 6] width 23 height 10
click at [164, 7] on button at bounding box center [159, 6] width 10 height 10
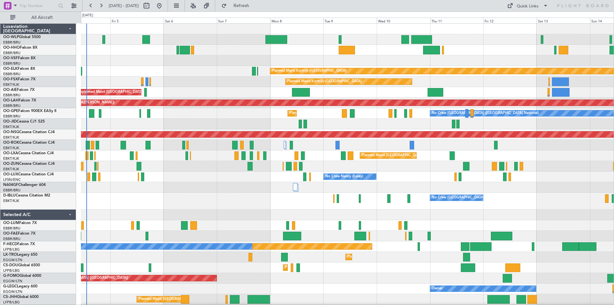
click at [226, 167] on div at bounding box center [347, 166] width 533 height 11
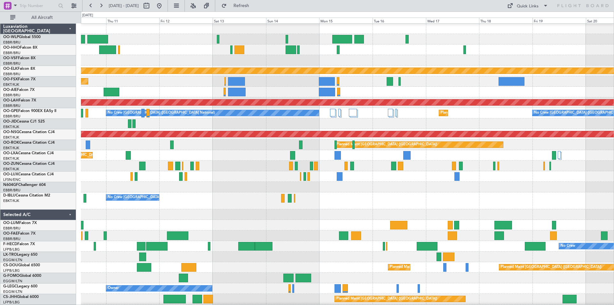
scroll to position [0, 0]
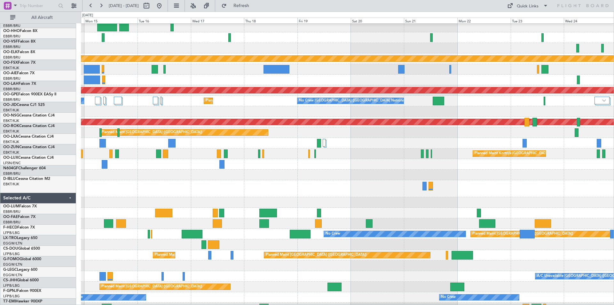
click at [179, 159] on div at bounding box center [347, 164] width 533 height 11
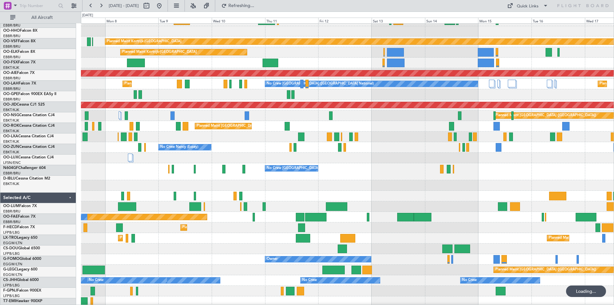
scroll to position [30, 0]
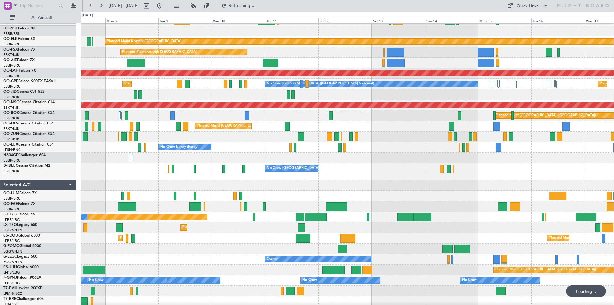
click at [613, 152] on html "16 Sep 2025 - 26 Sep 2025 Refreshing... Quick Links All Aircraft Planned Maint …" at bounding box center [307, 152] width 614 height 305
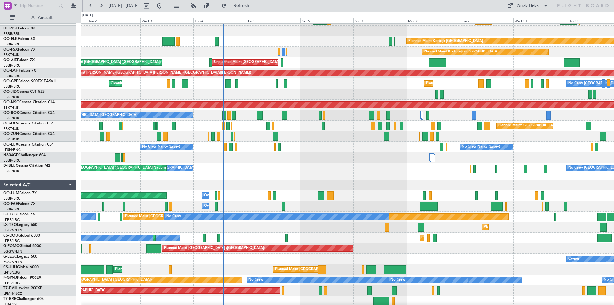
click at [465, 154] on div at bounding box center [347, 157] width 533 height 11
click at [355, 42] on div "Planned Maint Kortrijk-[GEOGRAPHIC_DATA]" at bounding box center [347, 41] width 533 height 11
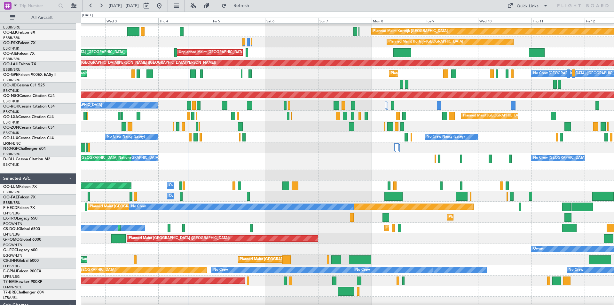
scroll to position [40, 0]
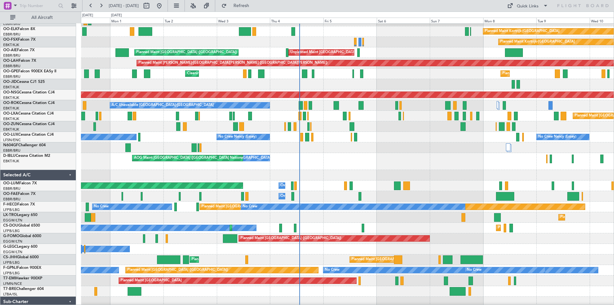
click at [532, 179] on div at bounding box center [347, 175] width 533 height 11
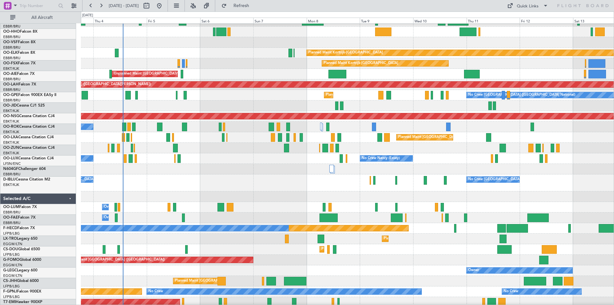
click at [271, 179] on div "No Crew Brussels (Brussels National) No Crew Brussels (Brussels National) AOG M…" at bounding box center [347, 182] width 533 height 17
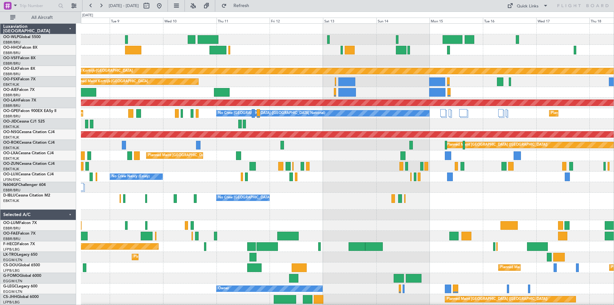
scroll to position [2, 0]
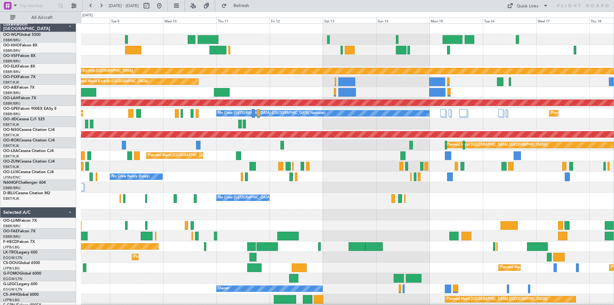
click at [275, 83] on div "Planned Maint Kortrijk-[GEOGRAPHIC_DATA]" at bounding box center [347, 81] width 533 height 11
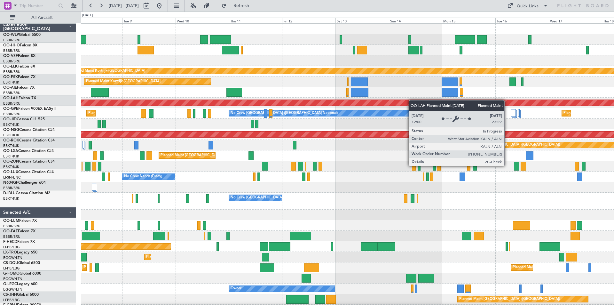
scroll to position [0, 0]
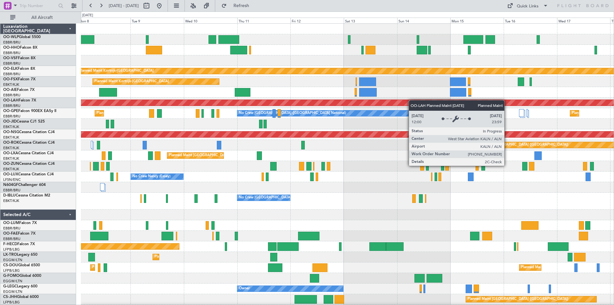
click at [424, 100] on div "Planned Maint [PERSON_NAME]-[GEOGRAPHIC_DATA][PERSON_NAME] ([GEOGRAPHIC_DATA][P…" at bounding box center [347, 103] width 533 height 11
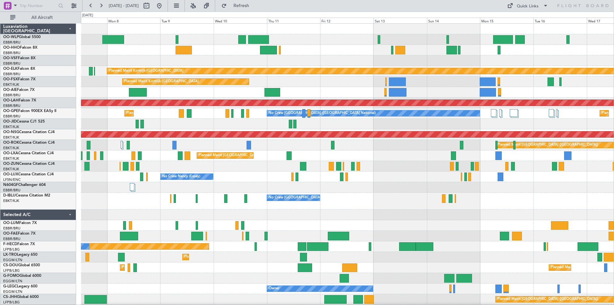
click at [467, 87] on div "Planned Maint Kortrijk-Wevelgem Planned Maint Kortrijk-Wevelgem Unplanned Maint…" at bounding box center [347, 190] width 533 height 333
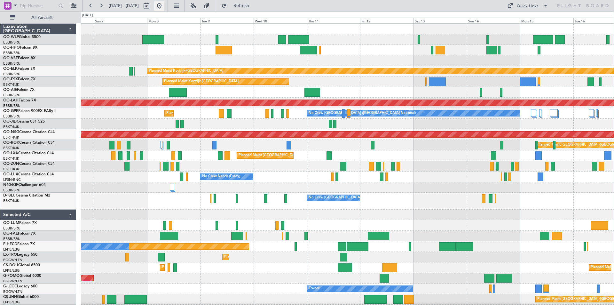
click at [164, 2] on button at bounding box center [159, 6] width 10 height 10
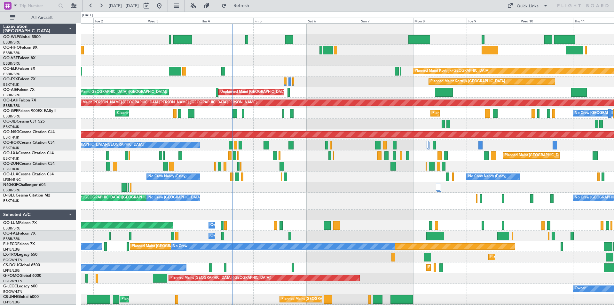
click at [341, 175] on div "Planned Maint Kortrijk-Wevelgem Planned Maint Kortrijk-Wevelgem Unplanned Maint…" at bounding box center [347, 196] width 533 height 344
click at [257, 2] on button "Refresh" at bounding box center [237, 6] width 38 height 10
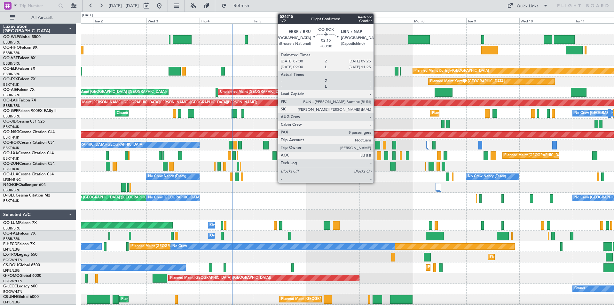
click at [376, 145] on div at bounding box center [377, 145] width 5 height 9
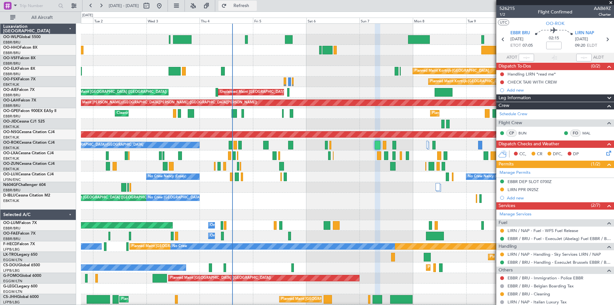
click at [255, 6] on span "Refresh" at bounding box center [241, 6] width 27 height 4
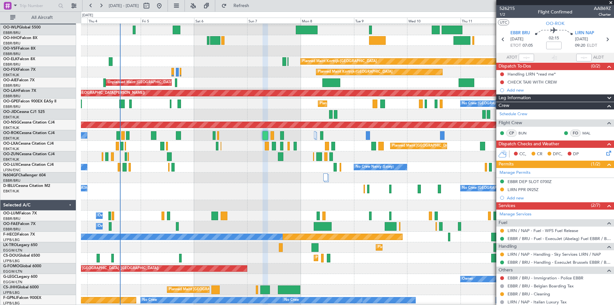
click at [276, 187] on div "No Crew Brussels (Brussels National) No Crew Brussels (Brussels National) AOG M…" at bounding box center [347, 191] width 533 height 17
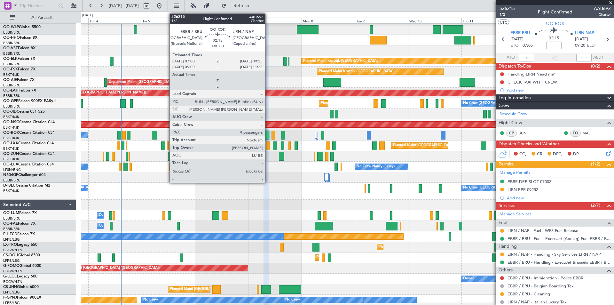
click at [268, 139] on div at bounding box center [265, 135] width 5 height 9
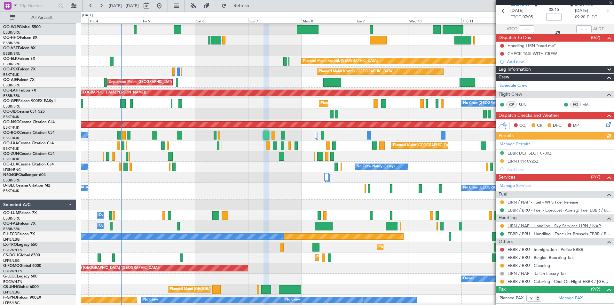
scroll to position [0, 0]
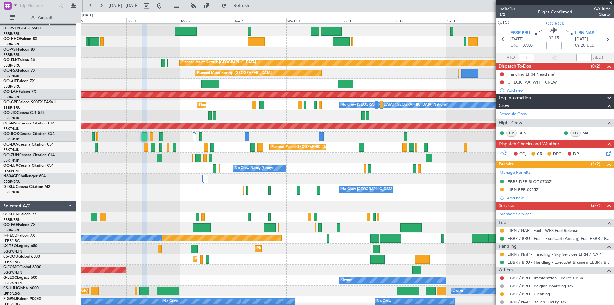
click at [306, 198] on div "No Crew Brussels (Brussels National) No Crew Brussels (Brussels National)" at bounding box center [347, 192] width 533 height 17
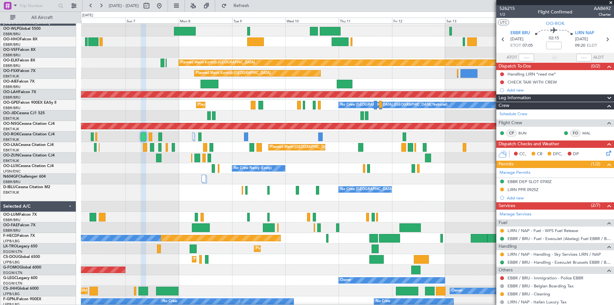
scroll to position [9, 0]
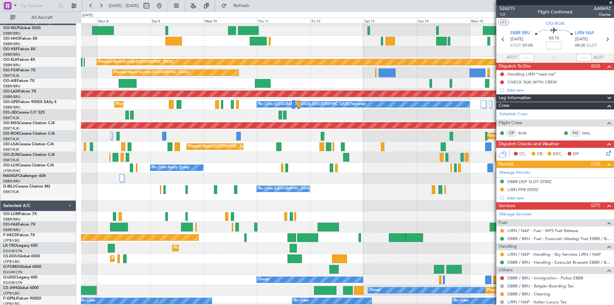
click at [332, 162] on div at bounding box center [347, 157] width 533 height 11
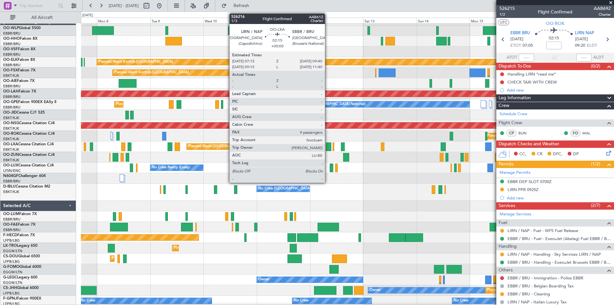
click at [328, 147] on div at bounding box center [328, 146] width 5 height 9
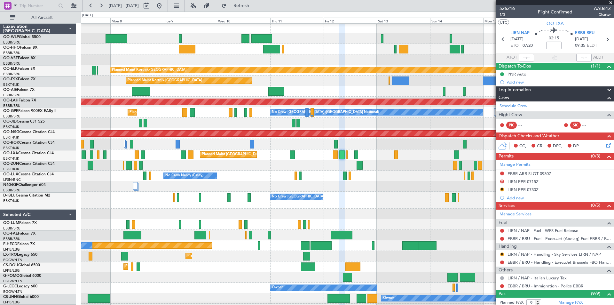
scroll to position [0, 0]
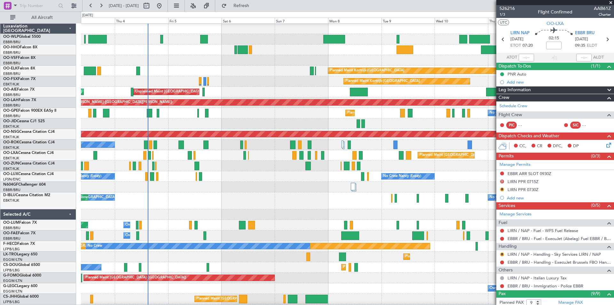
click at [522, 168] on fb-app "07 Sep 2025 - 17 Sep 2025 Refresh Quick Links All Aircraft Planned Maint Kortri…" at bounding box center [307, 155] width 614 height 300
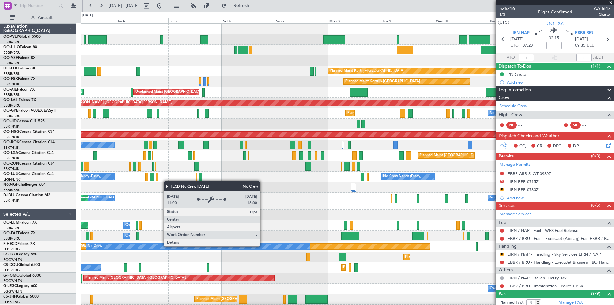
scroll to position [0, 0]
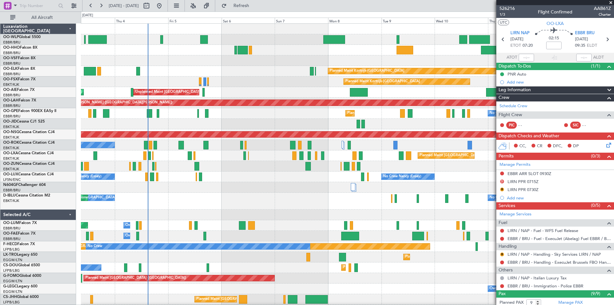
click at [217, 161] on div "Planned Maint Kortrijk-Wevelgem Planned Maint Kortrijk-Wevelgem Unplanned Maint…" at bounding box center [347, 196] width 533 height 344
click at [254, 173] on div "No Crew Nancy (Essey) No Crew Nancy (Essey) No Crew Paris (Le Bourget)" at bounding box center [347, 176] width 533 height 11
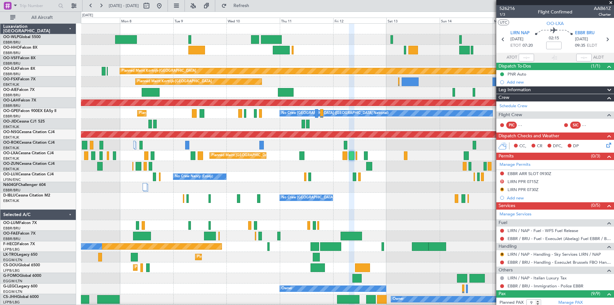
click at [1, 195] on div "Planned Maint Kortrijk-Wevelgem Planned Maint Kortrijk-Wevelgem Unplanned Maint…" at bounding box center [307, 158] width 614 height 293
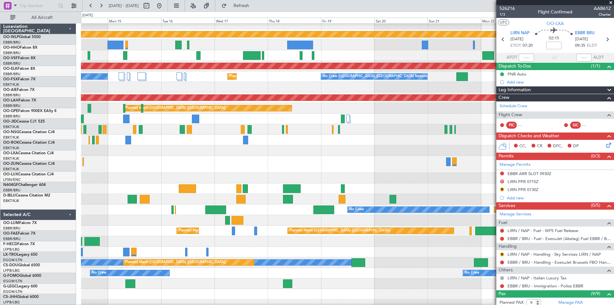
click at [1, 194] on div "Planned Maint Kortrijk-Wevelgem Planned Maint Alton-st Louis (St Louis Regl) No…" at bounding box center [307, 158] width 614 height 293
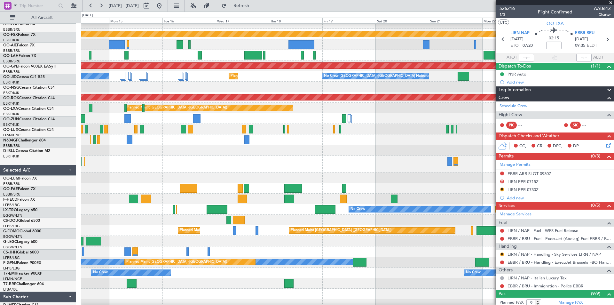
click at [124, 193] on div at bounding box center [347, 198] width 533 height 11
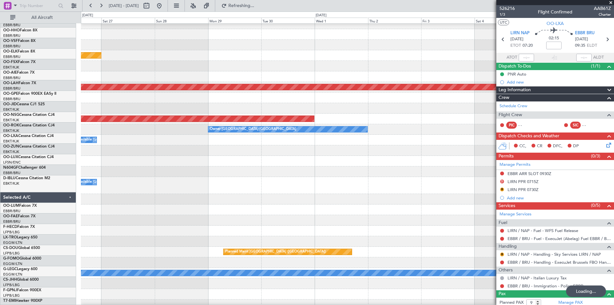
scroll to position [16, 0]
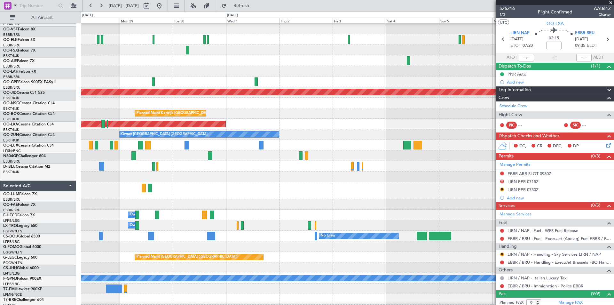
click at [51, 125] on div "Planned Maint Kortrijk-Wevelgem Planned Maint Alton-st Louis (St Louis Regl) Pl…" at bounding box center [307, 158] width 614 height 293
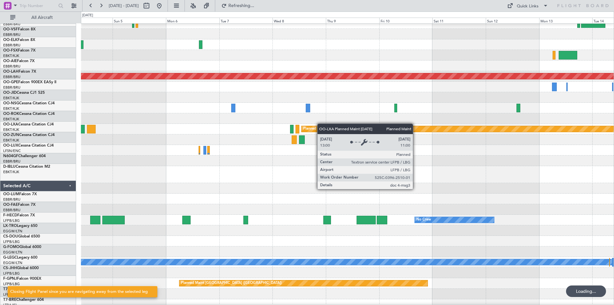
scroll to position [19, 0]
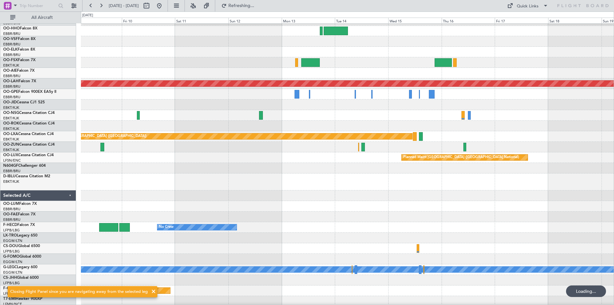
click at [59, 131] on div "Planned Maint Alton-st Louis (St Louis Regl) No Crew Brussels (Brussels Nationa…" at bounding box center [307, 158] width 614 height 293
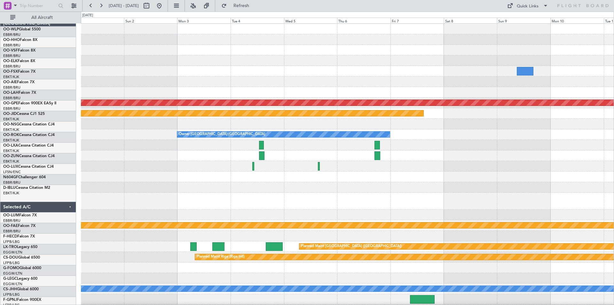
scroll to position [0, 0]
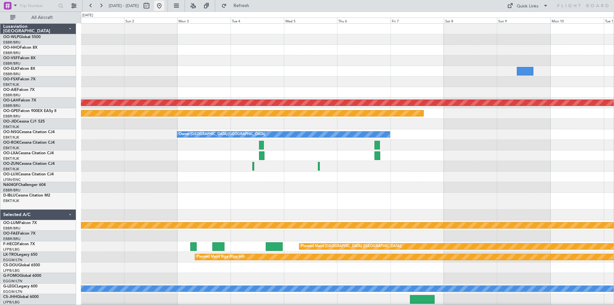
click at [164, 8] on button at bounding box center [159, 6] width 10 height 10
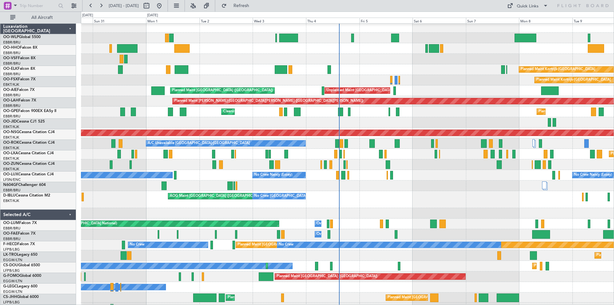
scroll to position [2, 0]
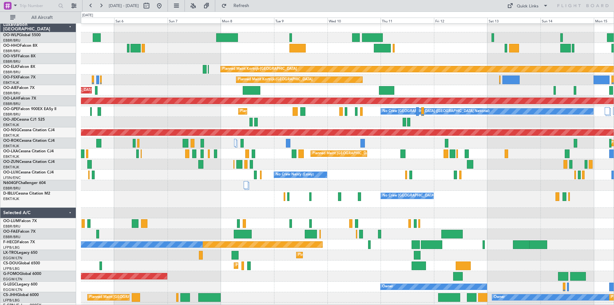
click at [89, 64] on div "Planned Maint Kortrijk-[GEOGRAPHIC_DATA]" at bounding box center [347, 69] width 533 height 11
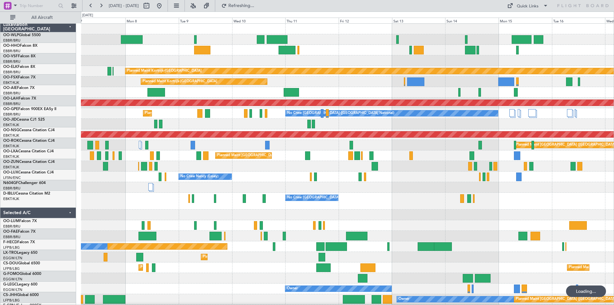
scroll to position [0, 0]
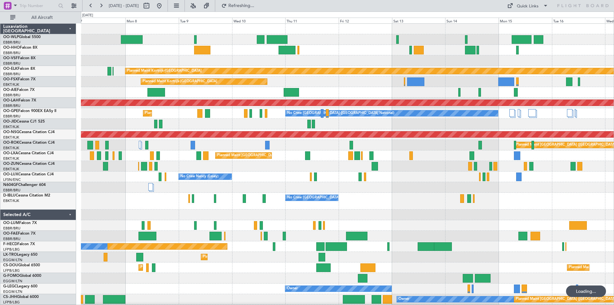
click at [223, 62] on div at bounding box center [347, 60] width 533 height 11
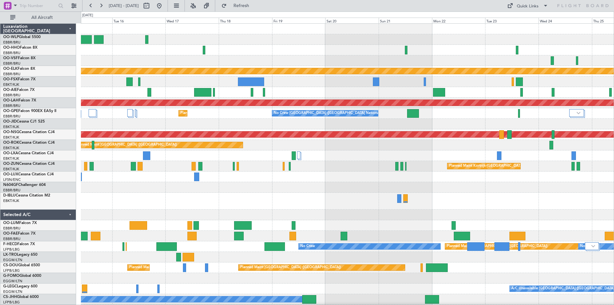
click at [217, 118] on div "Planned Maint Kortrijk-Wevelgem Planned Maint Alton-st Louis (St Louis Regl) Pl…" at bounding box center [347, 196] width 533 height 344
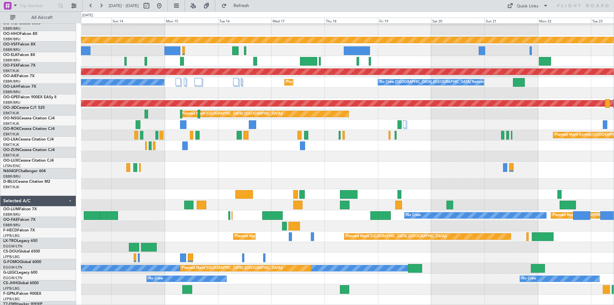
scroll to position [31, 0]
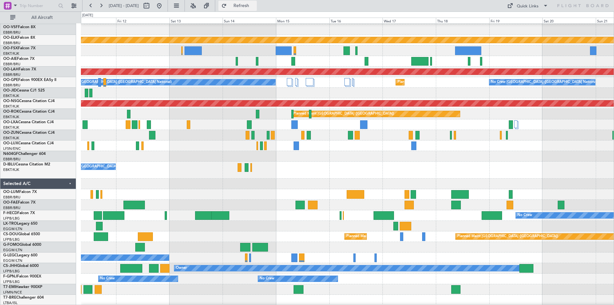
click at [254, 4] on span "Refresh" at bounding box center [241, 6] width 27 height 4
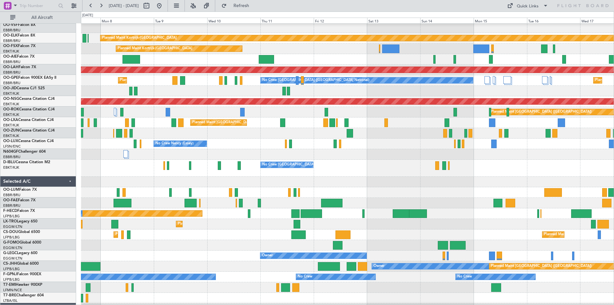
scroll to position [33, 0]
click at [299, 138] on div at bounding box center [347, 133] width 533 height 11
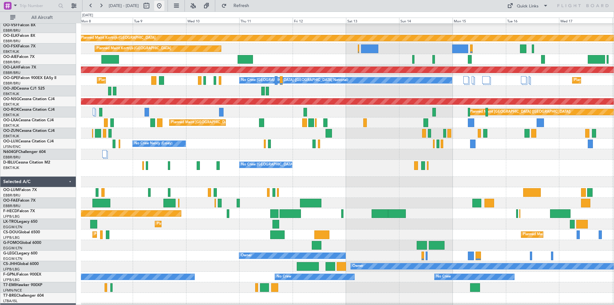
click at [164, 7] on button at bounding box center [159, 6] width 10 height 10
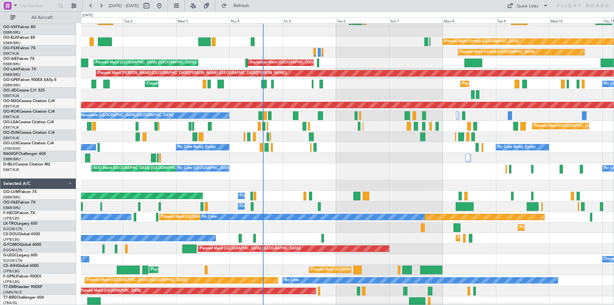
scroll to position [28, 0]
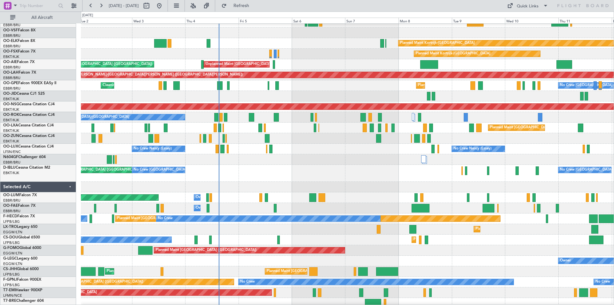
click at [356, 167] on div "AOG Maint [GEOGRAPHIC_DATA] ([GEOGRAPHIC_DATA] National) No Crew [GEOGRAPHIC_DA…" at bounding box center [347, 173] width 533 height 17
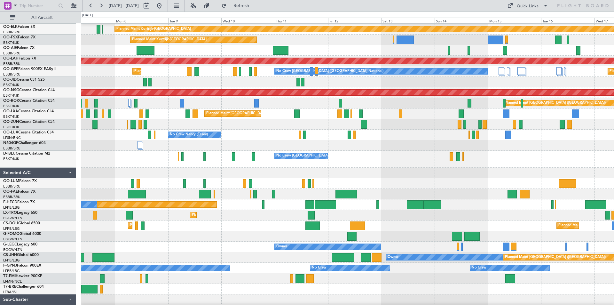
click at [43, 38] on div "Planned Maint Kortrijk-[GEOGRAPHIC_DATA] Planned Maint [GEOGRAPHIC_DATA]-[GEOGR…" at bounding box center [307, 158] width 614 height 293
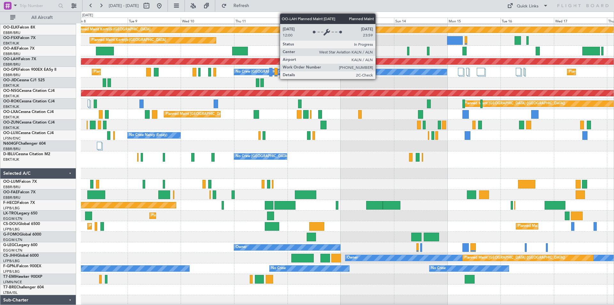
scroll to position [37, 0]
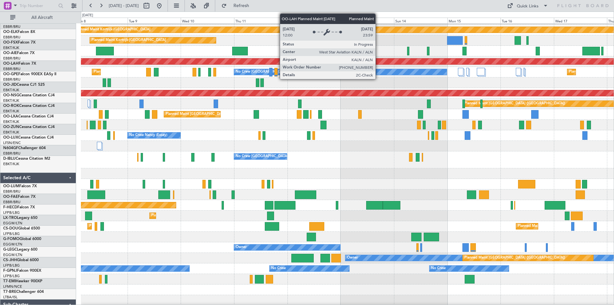
click at [80, 65] on div "Planned Maint Kortrijk-[GEOGRAPHIC_DATA] Planned Maint [GEOGRAPHIC_DATA]-[GEOGR…" at bounding box center [307, 158] width 614 height 293
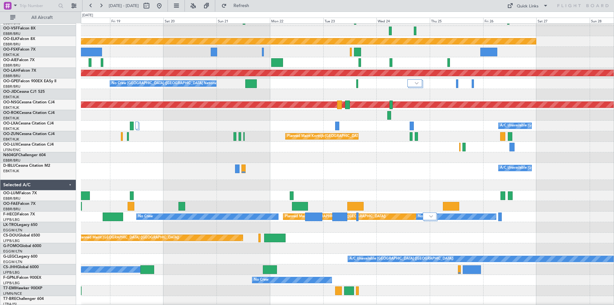
click at [145, 68] on div at bounding box center [347, 62] width 533 height 11
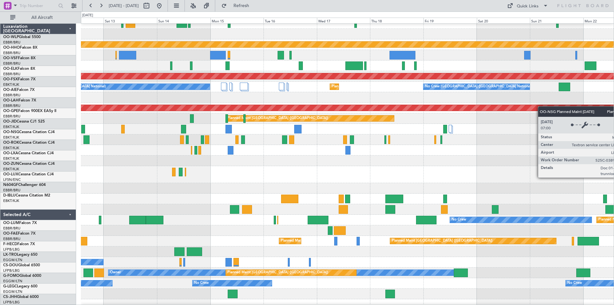
scroll to position [27, 0]
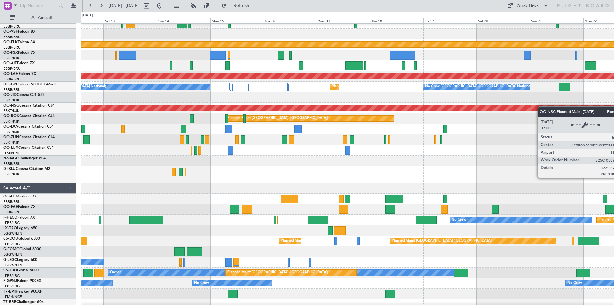
click at [541, 106] on div "Planned Maint [GEOGRAPHIC_DATA] ([GEOGRAPHIC_DATA])" at bounding box center [305, 108] width 1513 height 6
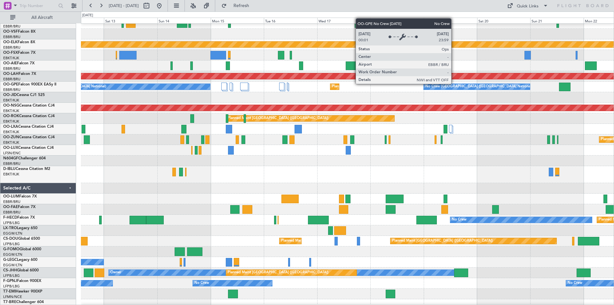
scroll to position [31, 0]
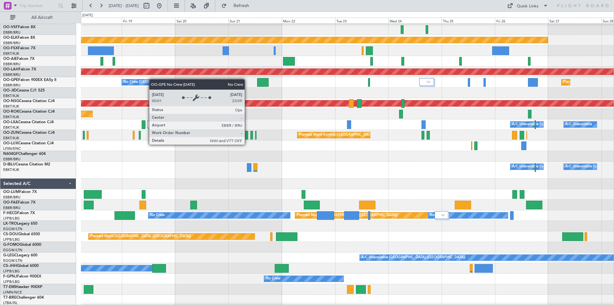
click at [152, 79] on div "No Crew [GEOGRAPHIC_DATA] ([GEOGRAPHIC_DATA] National)" at bounding box center [174, 82] width 107 height 6
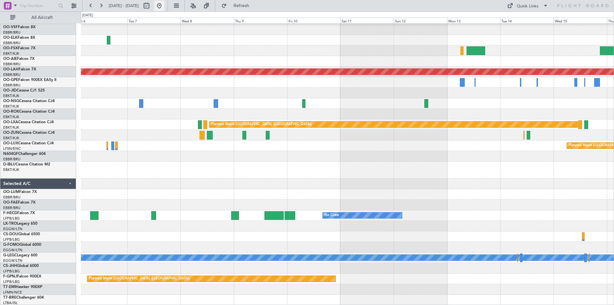
click at [164, 7] on button at bounding box center [159, 6] width 10 height 10
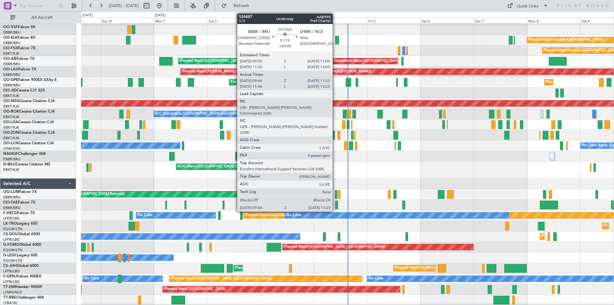
click at [335, 38] on div at bounding box center [337, 40] width 4 height 9
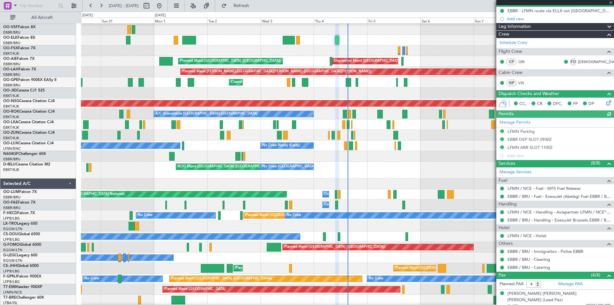
scroll to position [64, 0]
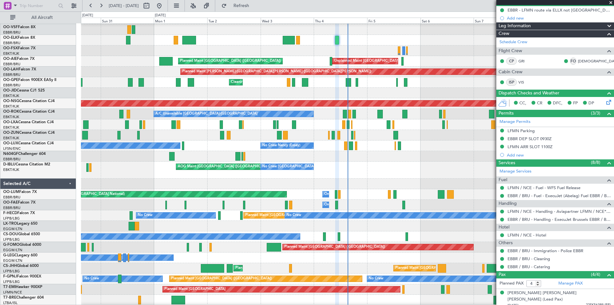
click at [609, 3] on span at bounding box center [610, 3] width 6 height 6
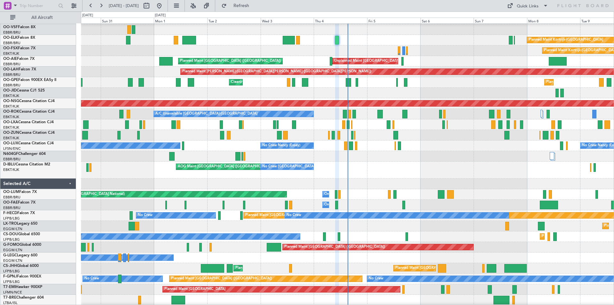
type input "0"
click at [363, 156] on div at bounding box center [347, 156] width 533 height 11
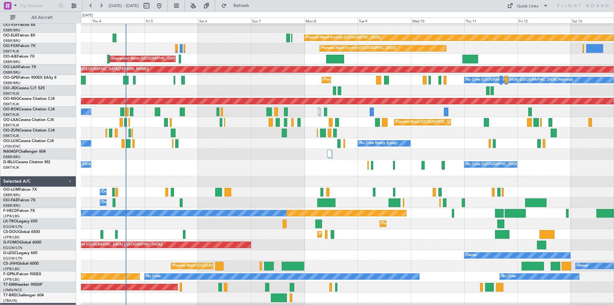
click at [314, 151] on div at bounding box center [347, 154] width 533 height 11
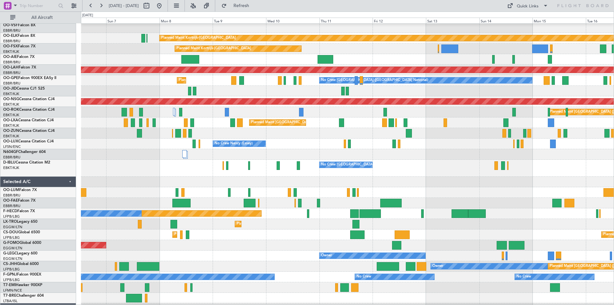
click at [360, 152] on div at bounding box center [347, 154] width 533 height 11
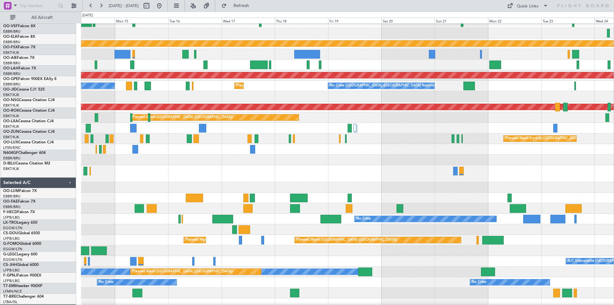
scroll to position [27, 0]
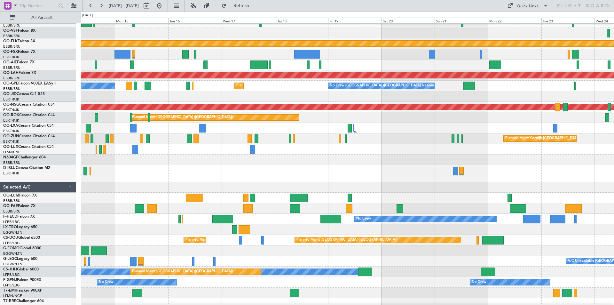
click at [334, 155] on div at bounding box center [347, 159] width 533 height 11
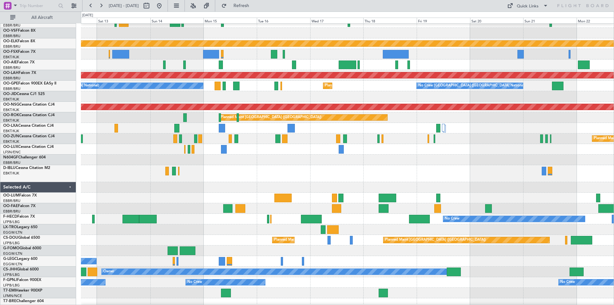
click at [425, 153] on div at bounding box center [347, 149] width 533 height 11
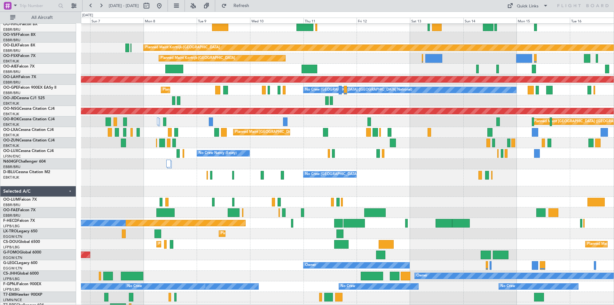
click at [452, 134] on div "Planned Maint [GEOGRAPHIC_DATA] ([GEOGRAPHIC_DATA] National)" at bounding box center [347, 132] width 533 height 11
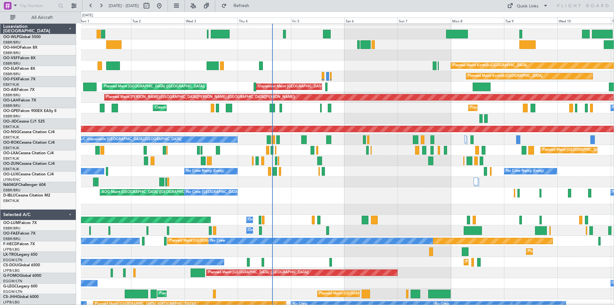
scroll to position [7, 0]
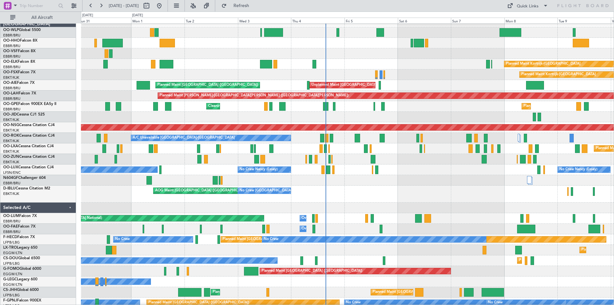
click at [429, 193] on div "AOG Maint [GEOGRAPHIC_DATA] ([GEOGRAPHIC_DATA] National) No Crew [GEOGRAPHIC_DA…" at bounding box center [347, 193] width 533 height 17
click at [462, 204] on div at bounding box center [347, 207] width 533 height 11
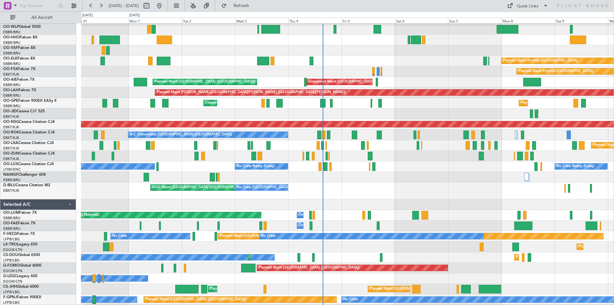
click at [425, 182] on div "AOG Maint [GEOGRAPHIC_DATA] ([GEOGRAPHIC_DATA] National) No Crew [GEOGRAPHIC_DA…" at bounding box center [347, 190] width 533 height 17
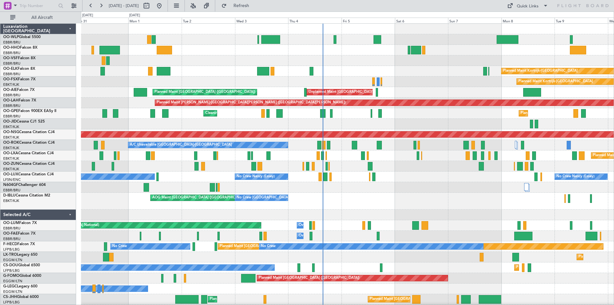
scroll to position [63, 0]
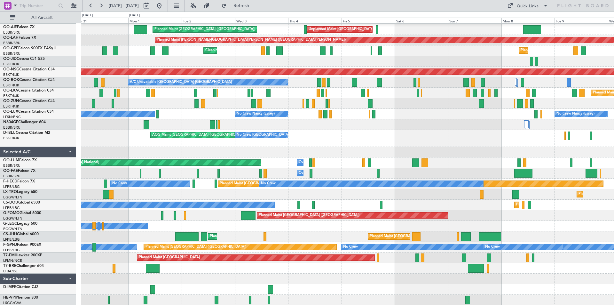
click at [458, 137] on div "AOG Maint [GEOGRAPHIC_DATA] ([GEOGRAPHIC_DATA] National) No Crew [GEOGRAPHIC_DA…" at bounding box center [347, 138] width 533 height 17
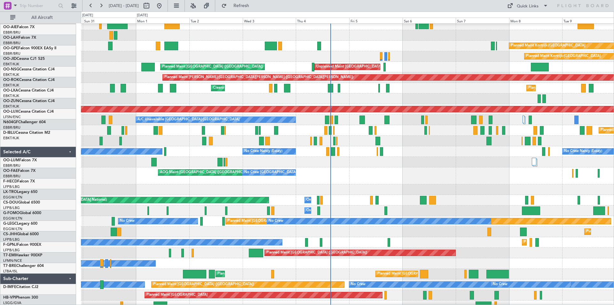
scroll to position [25, 0]
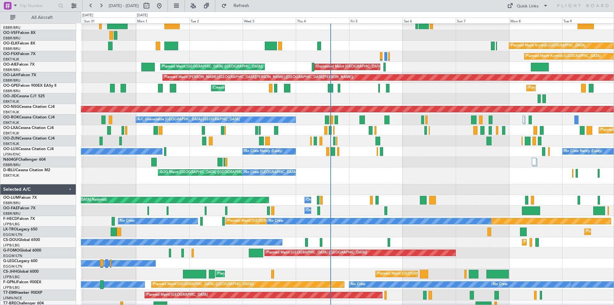
click at [418, 159] on div at bounding box center [347, 162] width 533 height 11
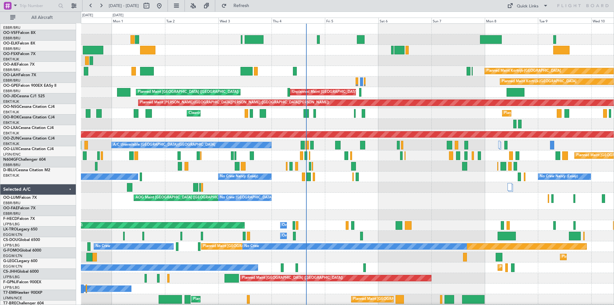
scroll to position [0, 0]
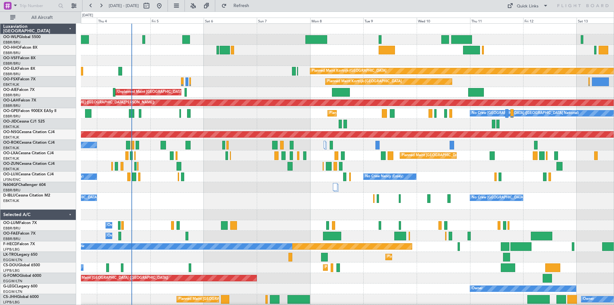
click at [245, 202] on div "Planned Maint Kortrijk-[GEOGRAPHIC_DATA] Planned Maint [GEOGRAPHIC_DATA]-[GEOGR…" at bounding box center [347, 196] width 533 height 344
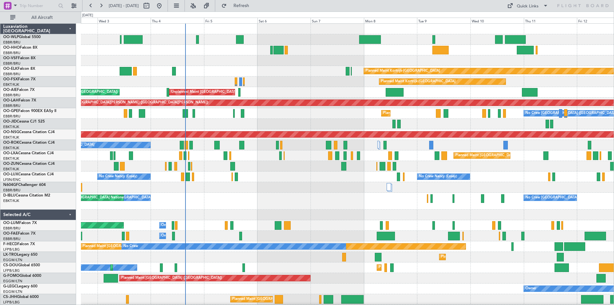
click at [315, 202] on div "No Crew [GEOGRAPHIC_DATA] ([GEOGRAPHIC_DATA] National) No Crew [GEOGRAPHIC_DATA…" at bounding box center [347, 200] width 533 height 17
click at [382, 211] on div at bounding box center [347, 214] width 533 height 11
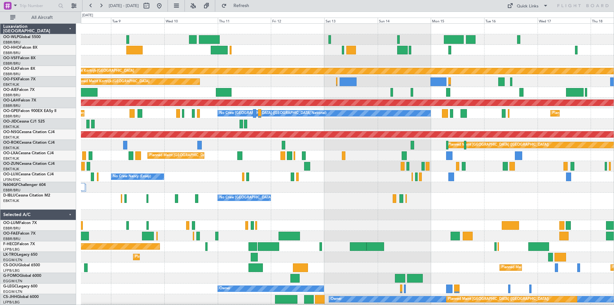
click at [0, 104] on div "Planned Maint Kortrijk-[GEOGRAPHIC_DATA] Planned Maint [GEOGRAPHIC_DATA]-[GEOGR…" at bounding box center [307, 158] width 614 height 293
click at [257, 10] on button "Refresh" at bounding box center [237, 6] width 38 height 10
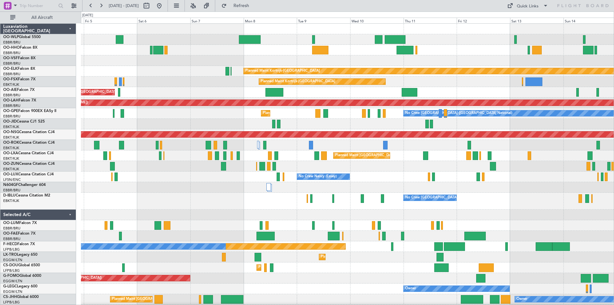
click at [547, 98] on div "Planned Maint Kortrijk-[GEOGRAPHIC_DATA] Planned Maint [GEOGRAPHIC_DATA]-[GEOGR…" at bounding box center [347, 196] width 533 height 344
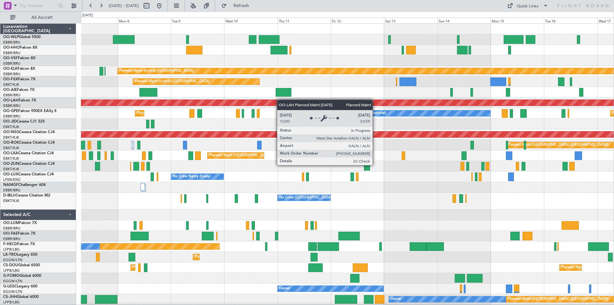
click at [97, 102] on div "Planned Maint Kortrijk-[GEOGRAPHIC_DATA] Planned Maint [GEOGRAPHIC_DATA]-[GEOGR…" at bounding box center [347, 196] width 533 height 344
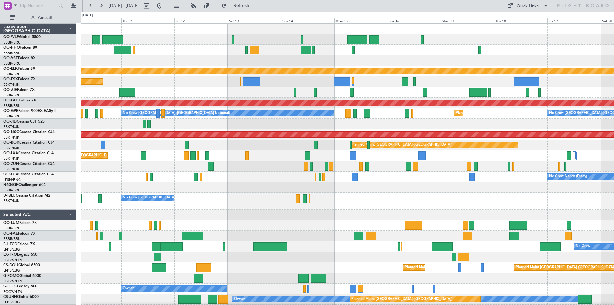
click at [373, 93] on div at bounding box center [347, 92] width 533 height 11
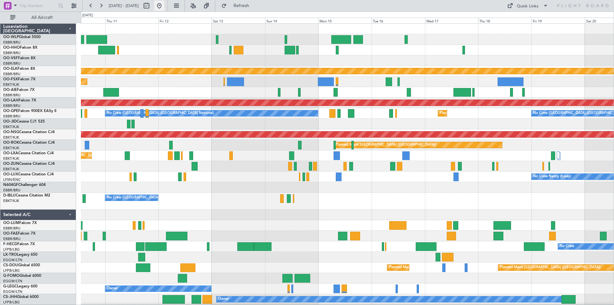
click at [164, 10] on div at bounding box center [152, 6] width 23 height 10
click at [164, 9] on button at bounding box center [159, 6] width 10 height 10
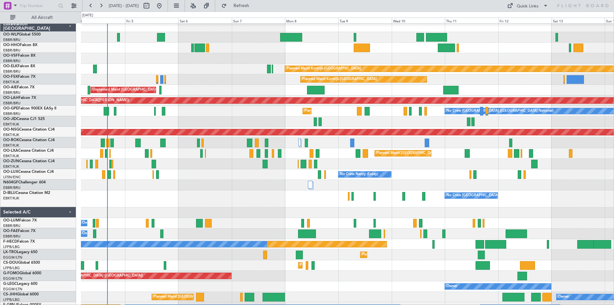
scroll to position [2, 0]
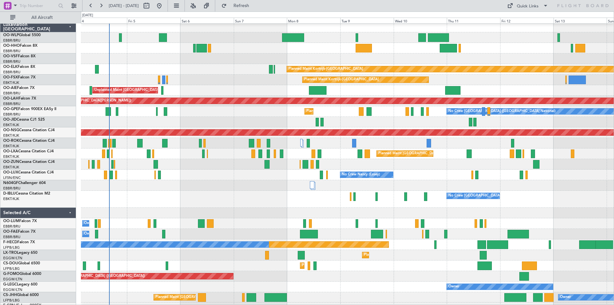
click at [273, 90] on div "Unplanned Maint [GEOGRAPHIC_DATA] ([GEOGRAPHIC_DATA] National) Planned Maint [G…" at bounding box center [347, 90] width 533 height 11
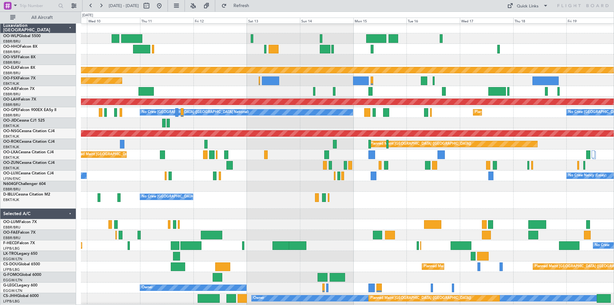
click at [114, 118] on div "No Crew [GEOGRAPHIC_DATA] ([GEOGRAPHIC_DATA] National) Planned Maint [GEOGRAPHI…" at bounding box center [347, 112] width 533 height 11
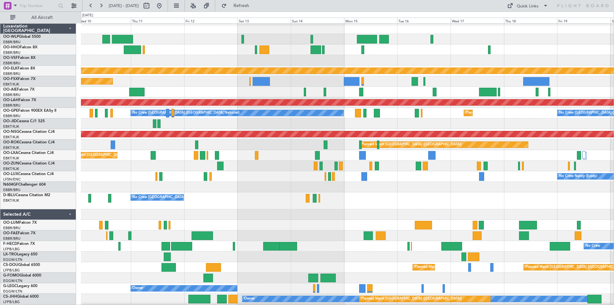
scroll to position [0, 0]
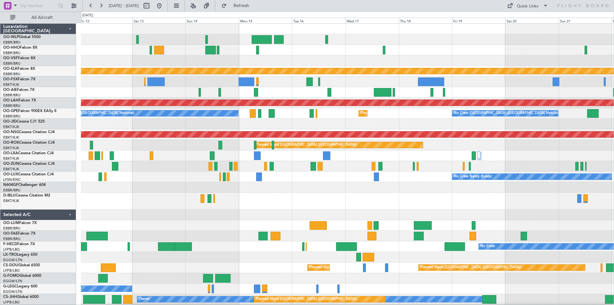
click at [333, 79] on div "Planned Maint Kortrijk-[GEOGRAPHIC_DATA]" at bounding box center [347, 81] width 533 height 11
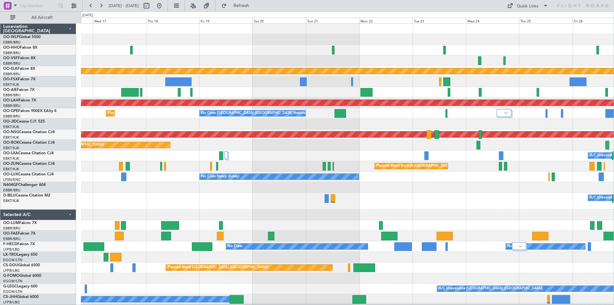
click at [234, 95] on div at bounding box center [347, 92] width 533 height 11
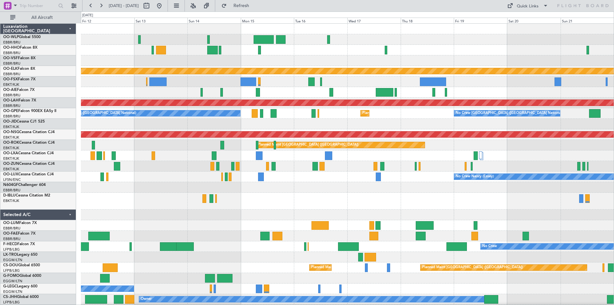
click at [481, 92] on div at bounding box center [347, 92] width 533 height 11
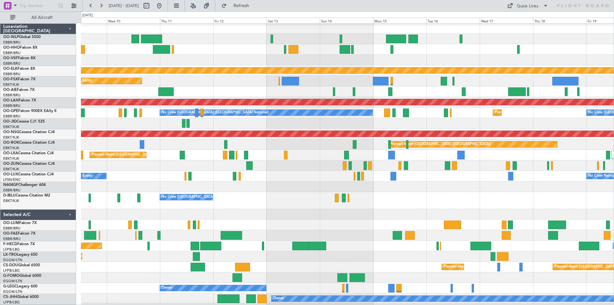
click at [350, 210] on div at bounding box center [347, 214] width 533 height 11
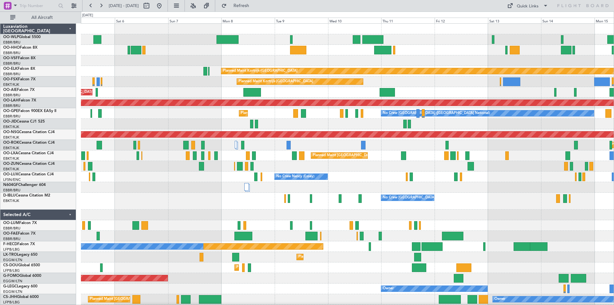
click at [508, 149] on div "Planned Maint [GEOGRAPHIC_DATA] ([GEOGRAPHIC_DATA]) A/C Unavailable [GEOGRAPHIC…" at bounding box center [347, 145] width 533 height 11
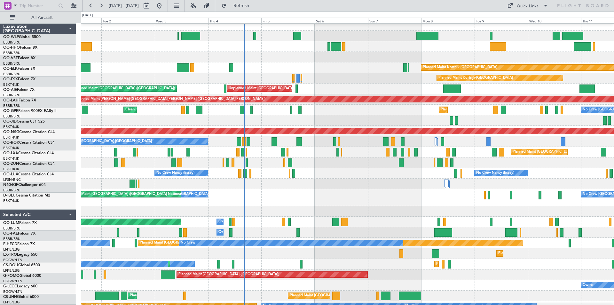
click at [402, 147] on div "Planned Maint [GEOGRAPHIC_DATA] ([GEOGRAPHIC_DATA] National)" at bounding box center [347, 152] width 533 height 11
